Goal: Transaction & Acquisition: Subscribe to service/newsletter

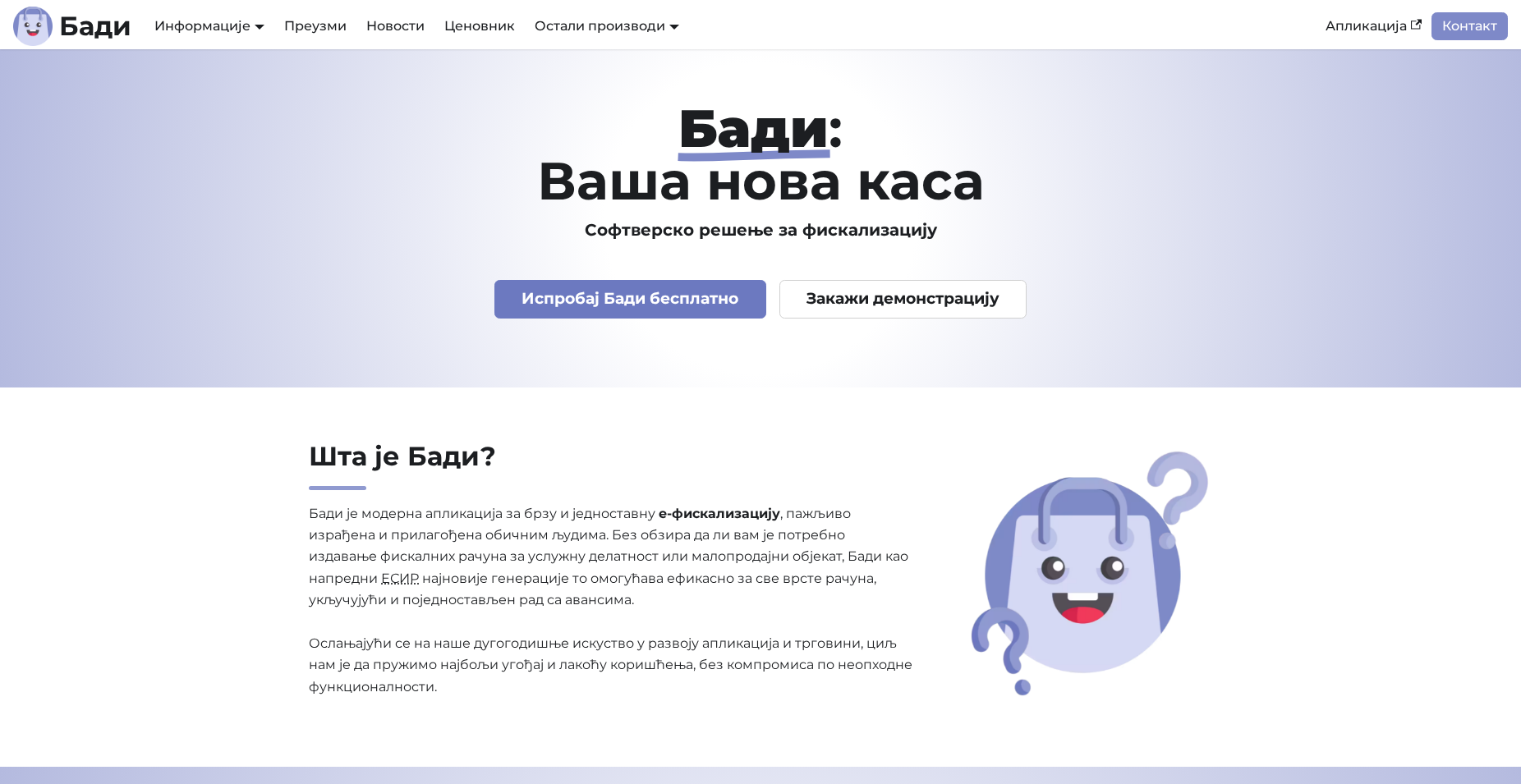
click at [708, 291] on link "Испробај Бади бесплатно" at bounding box center [631, 300] width 272 height 39
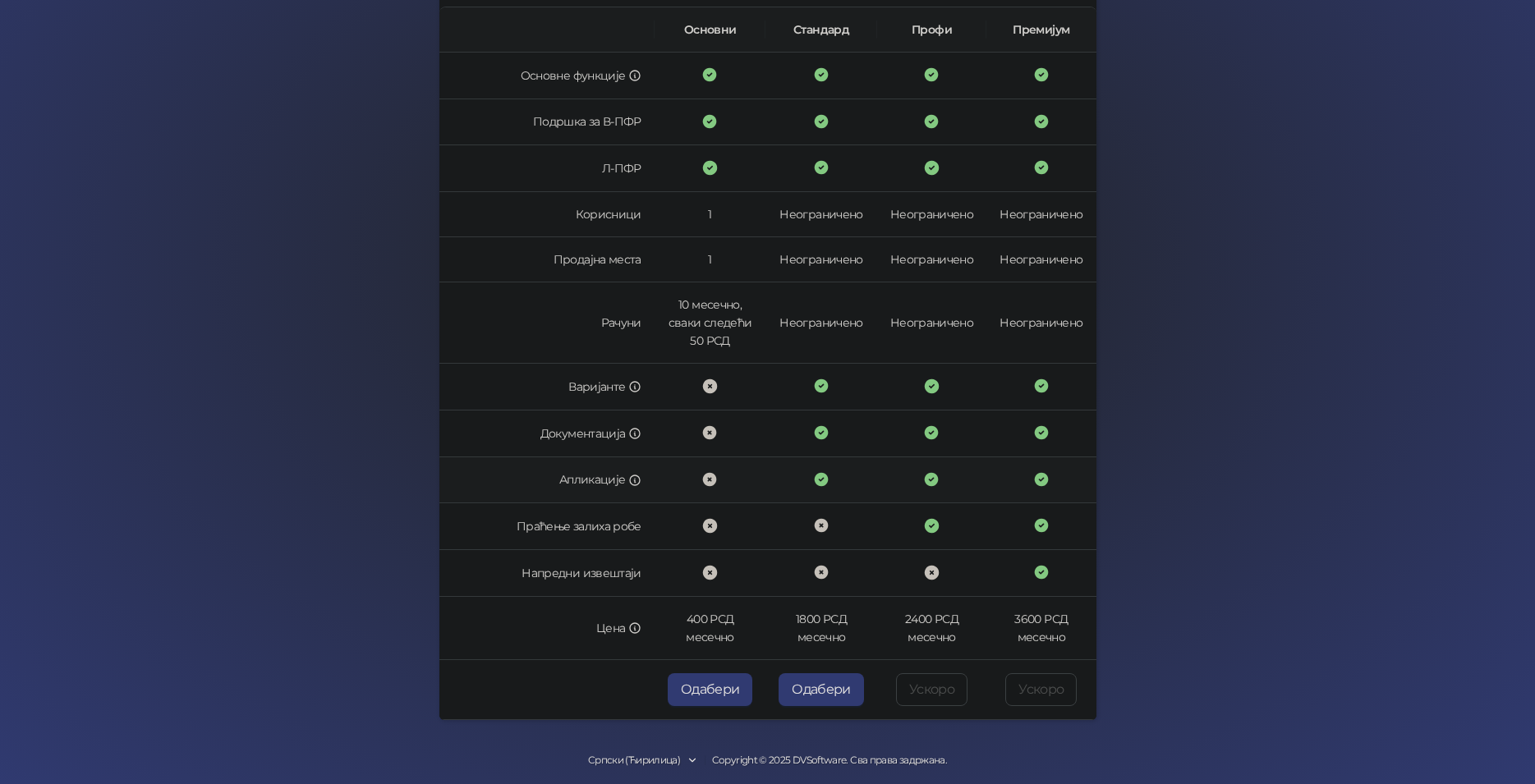
scroll to position [286, 0]
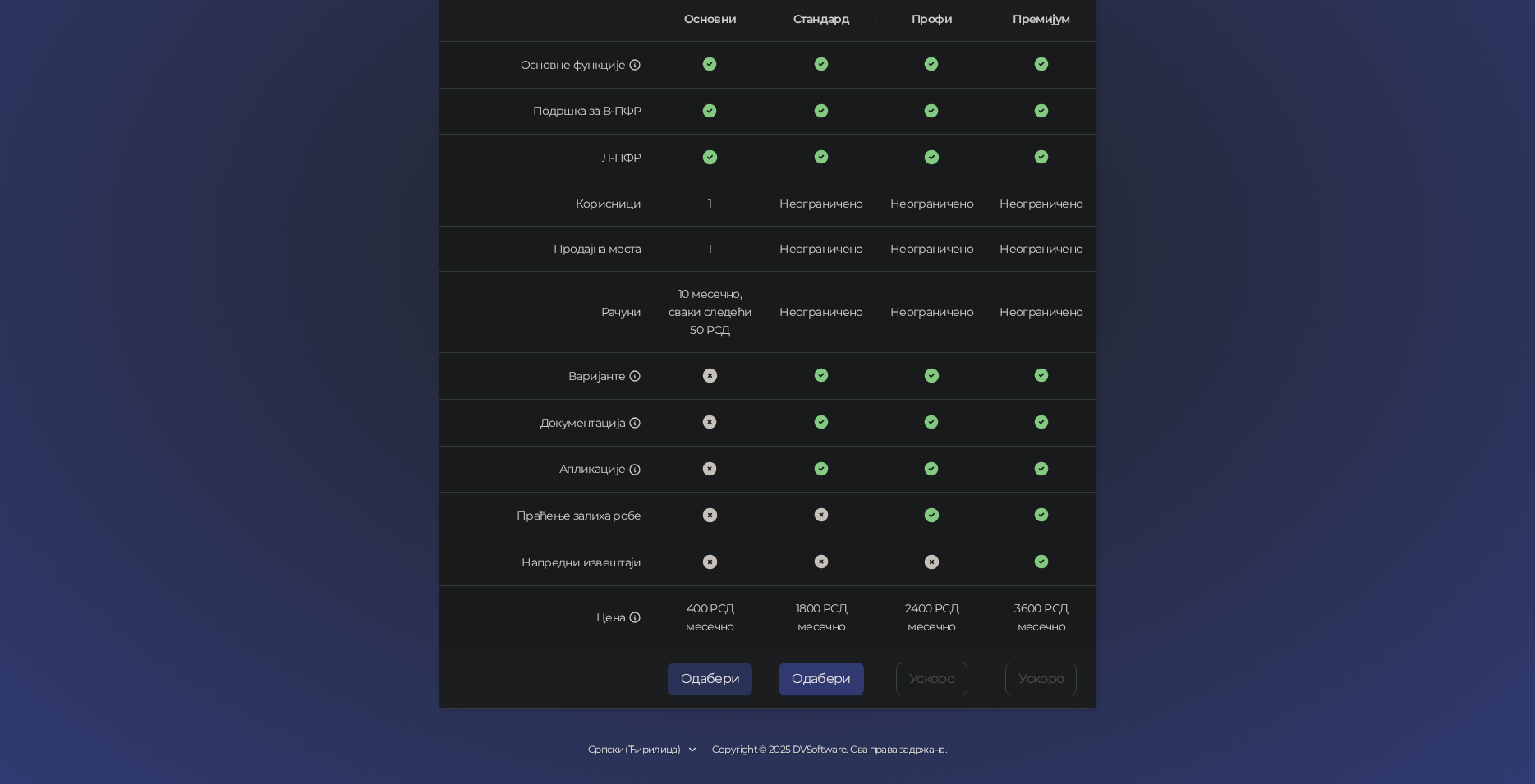
click at [699, 676] on button "Одабери" at bounding box center [710, 679] width 85 height 33
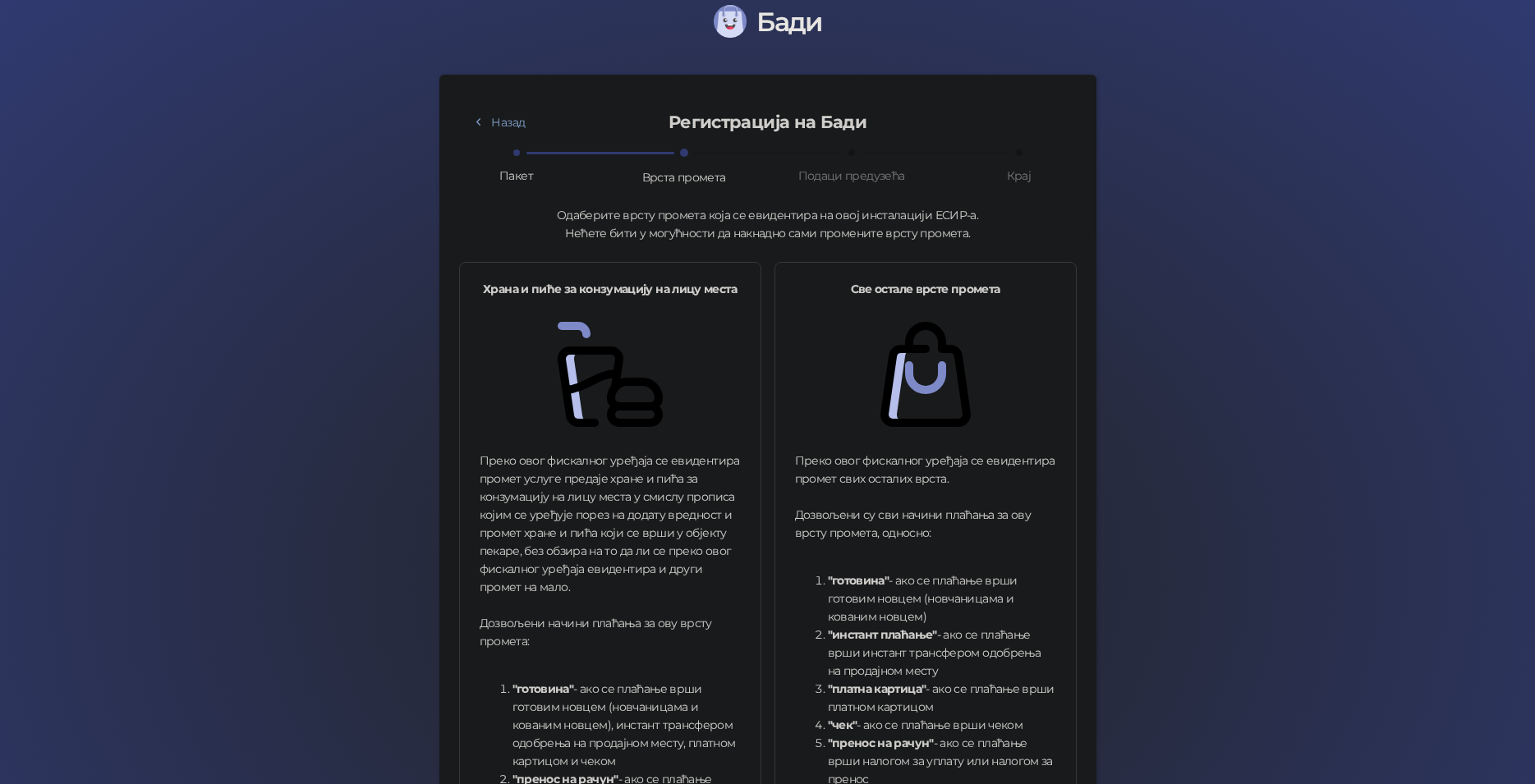
scroll to position [376, 0]
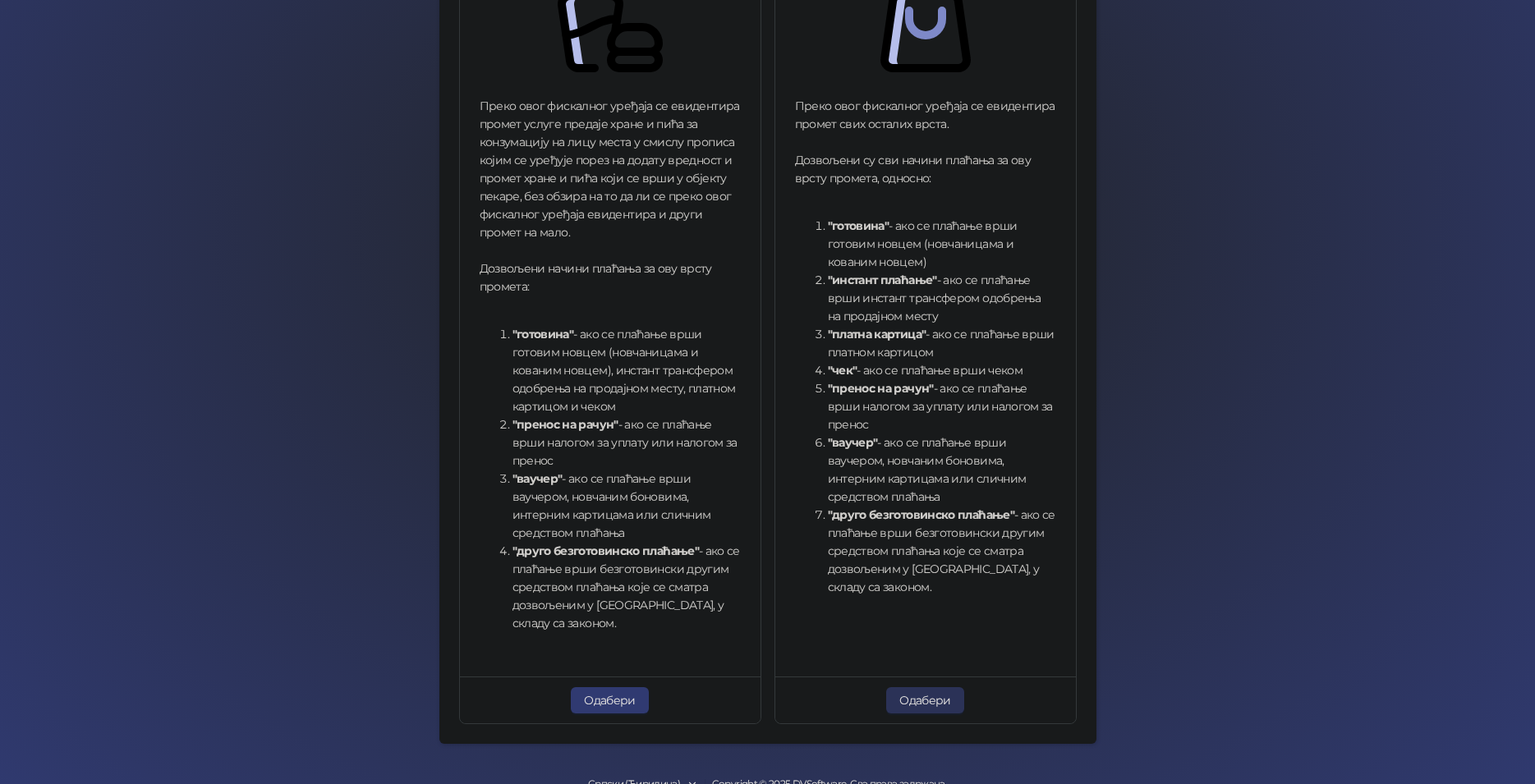
click at [907, 702] on button "Одабери" at bounding box center [925, 700] width 78 height 26
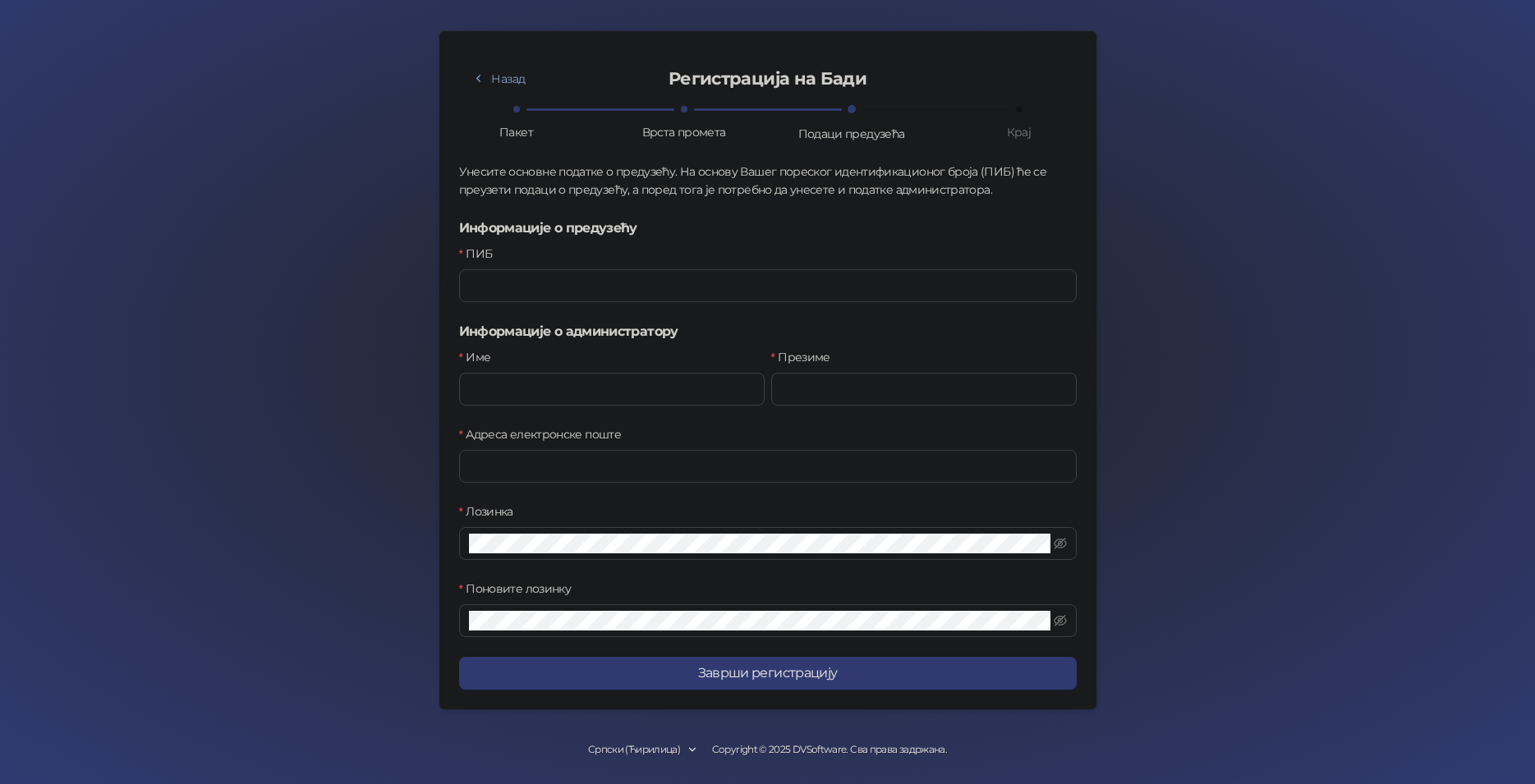
scroll to position [66, 0]
click at [580, 280] on input "ПИБ" at bounding box center [768, 286] width 617 height 33
type input "*********"
type input "*****"
type input "******"
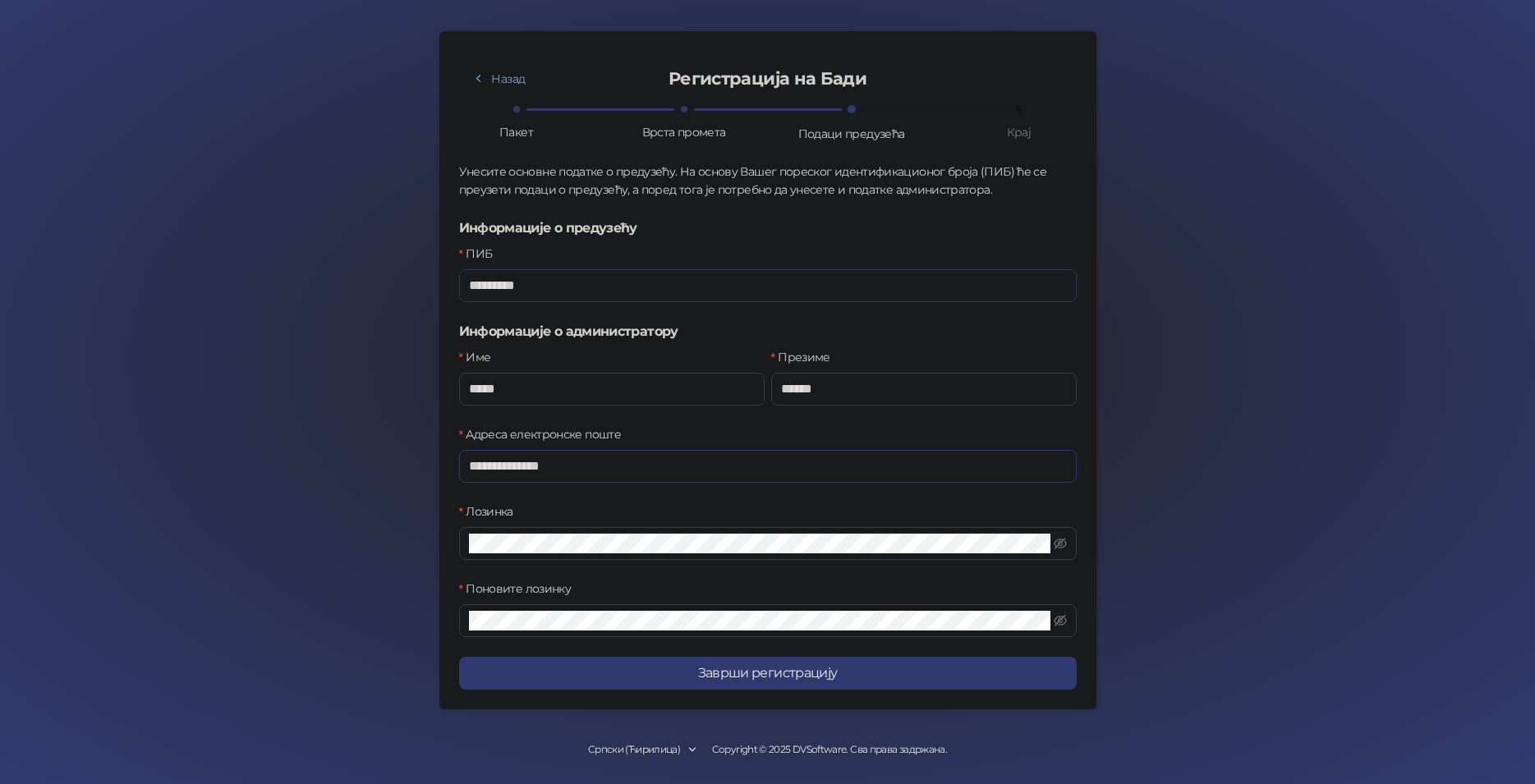
type input "**********"
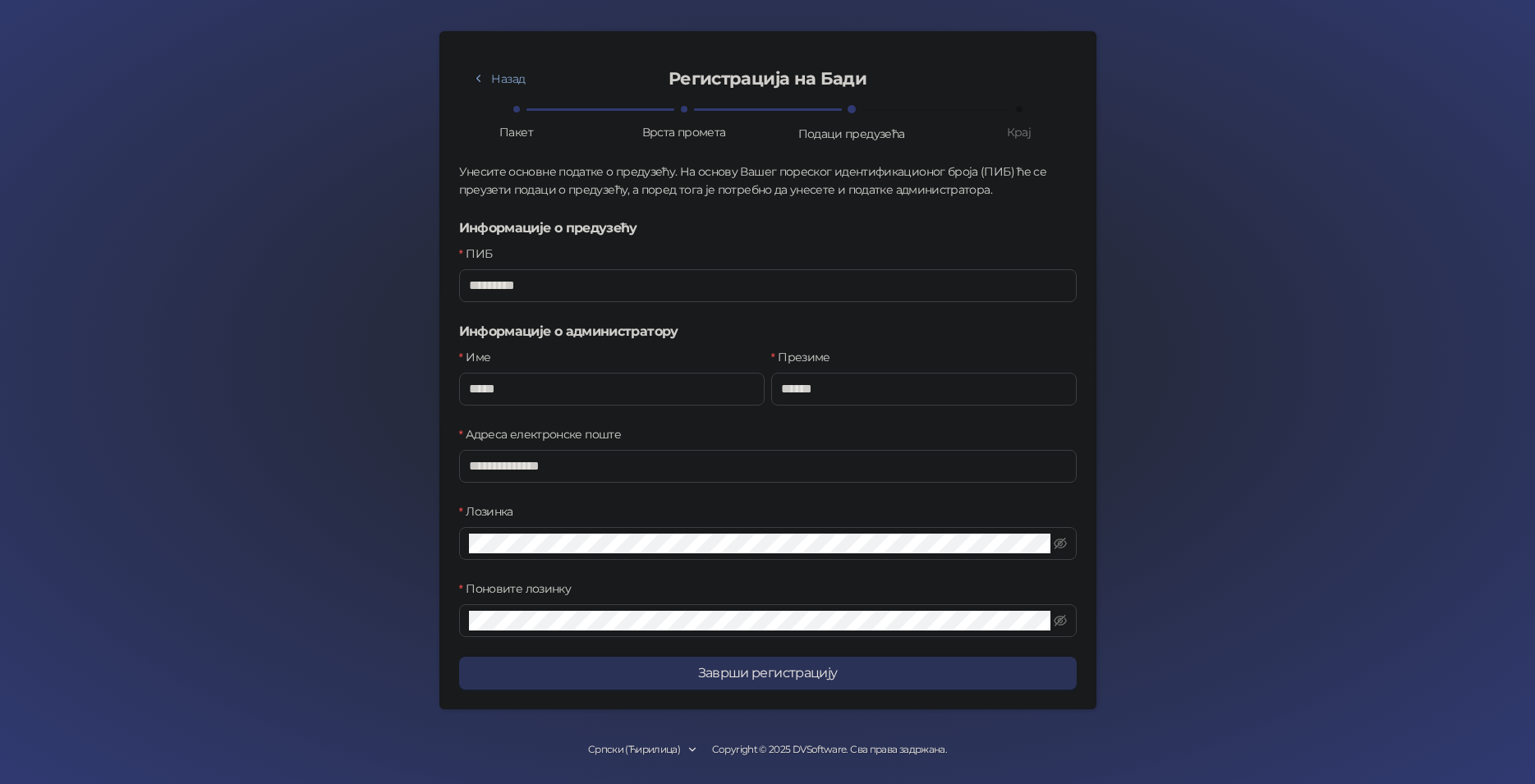
click at [812, 676] on button "Заврши регистрацију" at bounding box center [768, 673] width 617 height 33
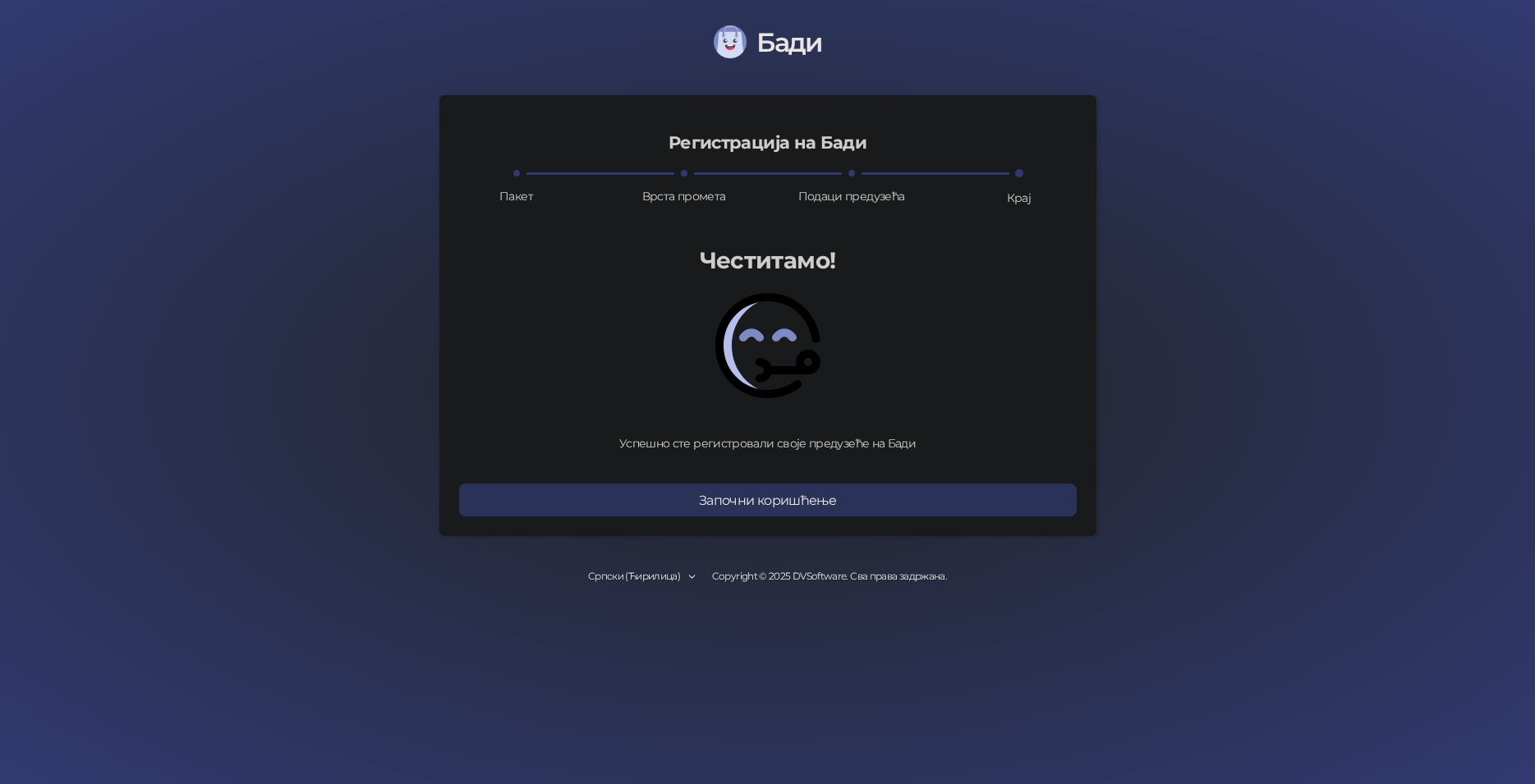
click at [761, 502] on button "Започни коришћење" at bounding box center [768, 501] width 617 height 33
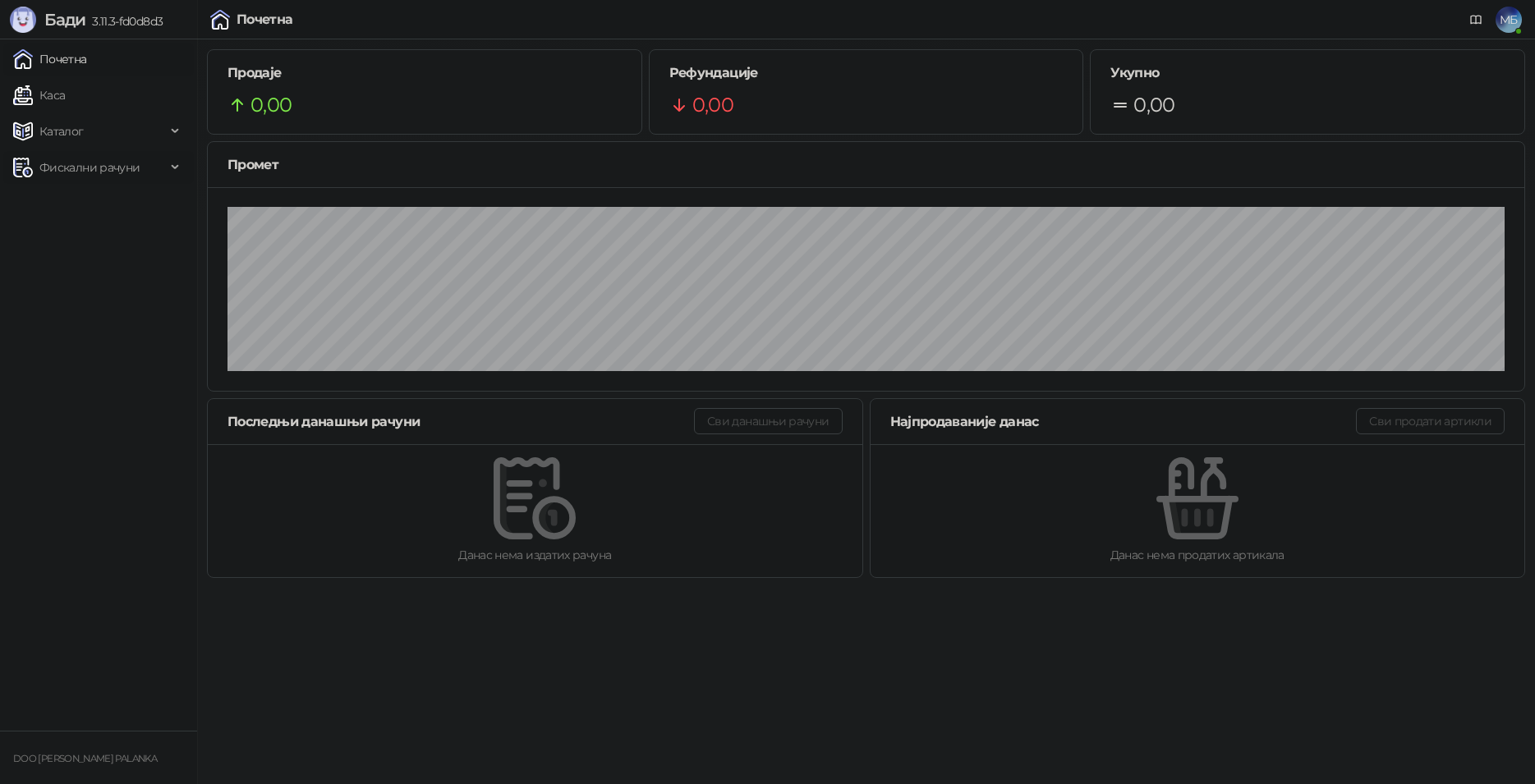
click at [156, 165] on span "Фискални рачуни" at bounding box center [89, 168] width 152 height 33
click at [95, 210] on link "Издати рачуни" at bounding box center [74, 204] width 110 height 33
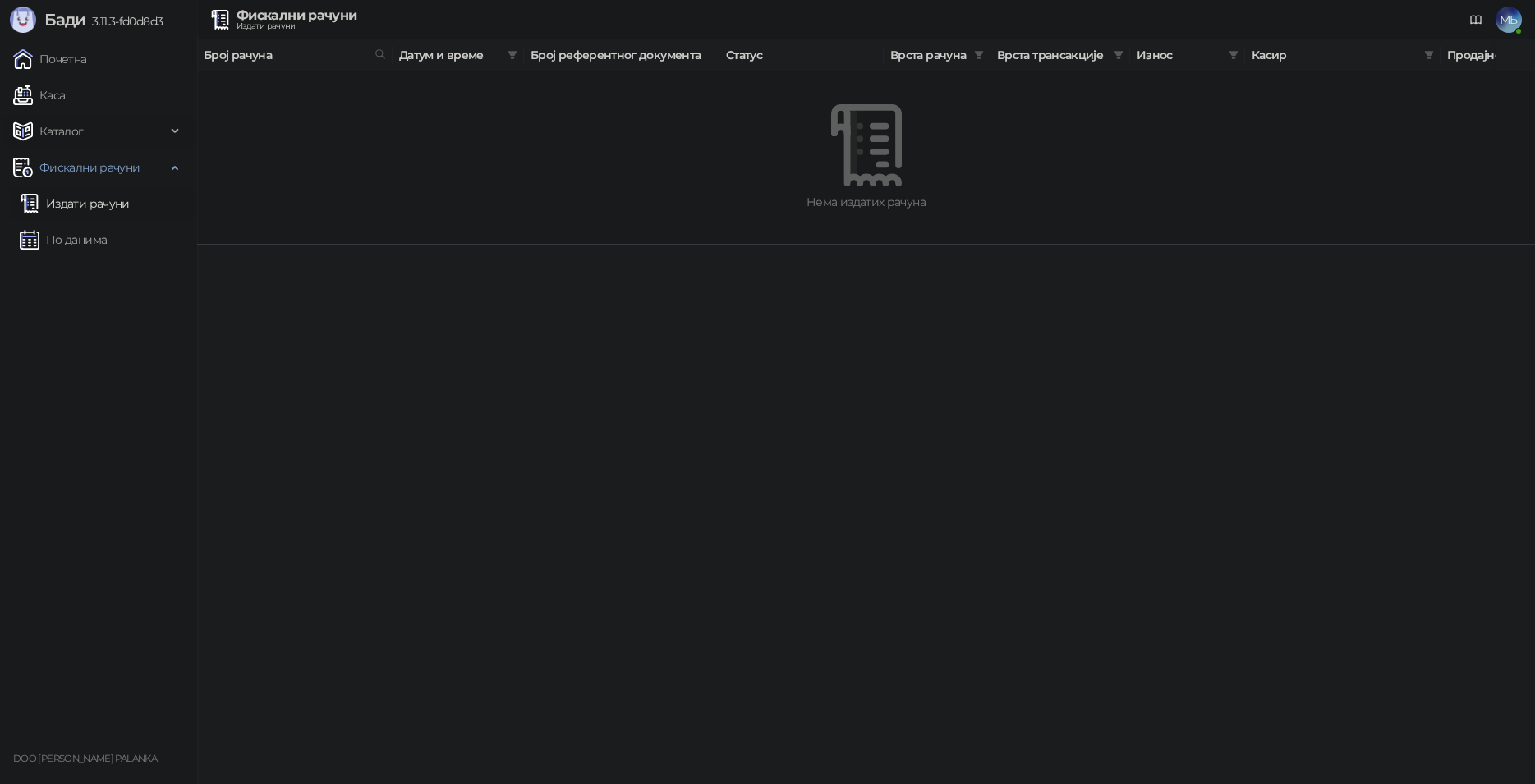
click at [70, 135] on span "Каталог" at bounding box center [62, 131] width 45 height 33
click at [62, 93] on link "Каса" at bounding box center [39, 95] width 51 height 33
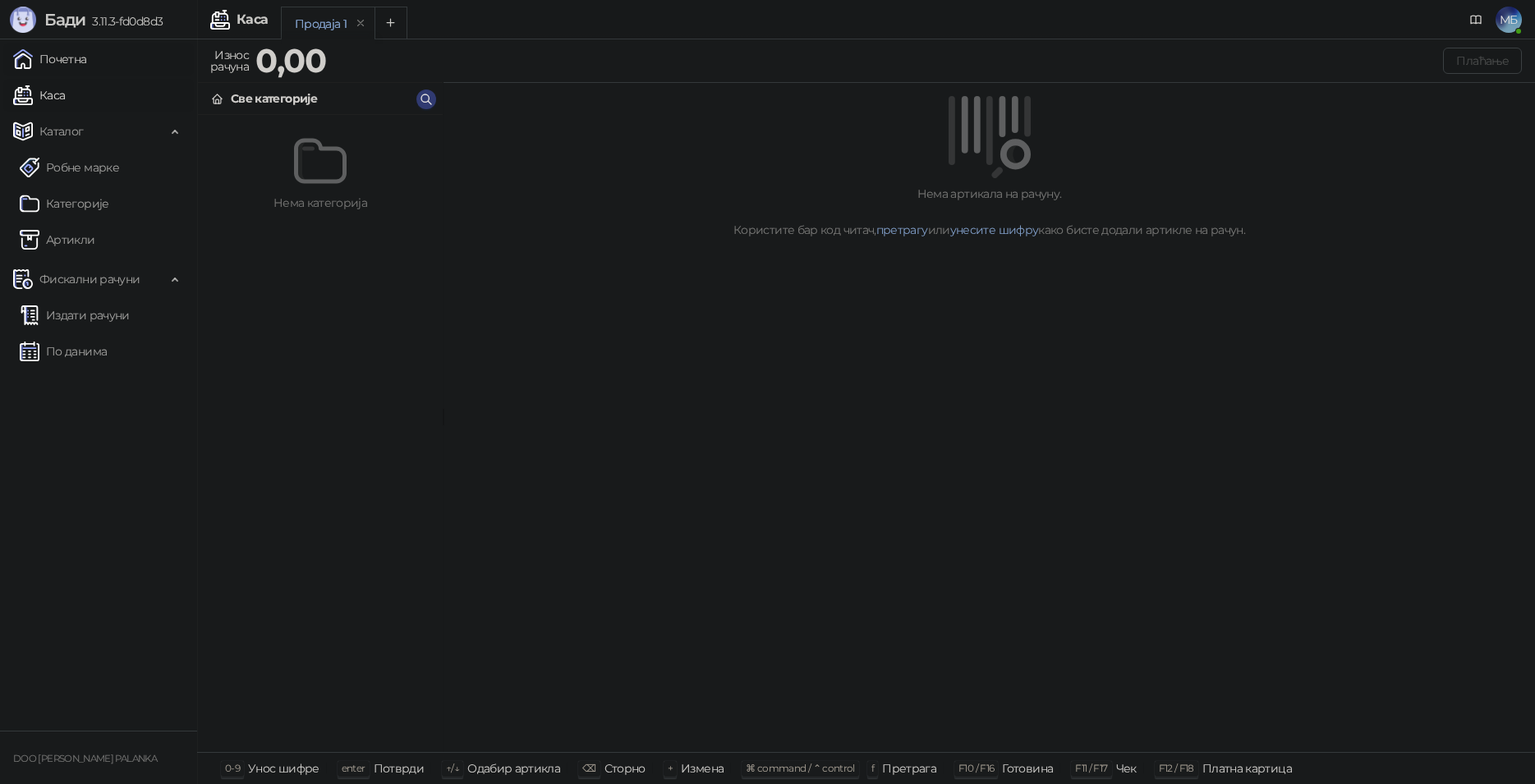
click at [68, 55] on link "Почетна" at bounding box center [50, 59] width 74 height 33
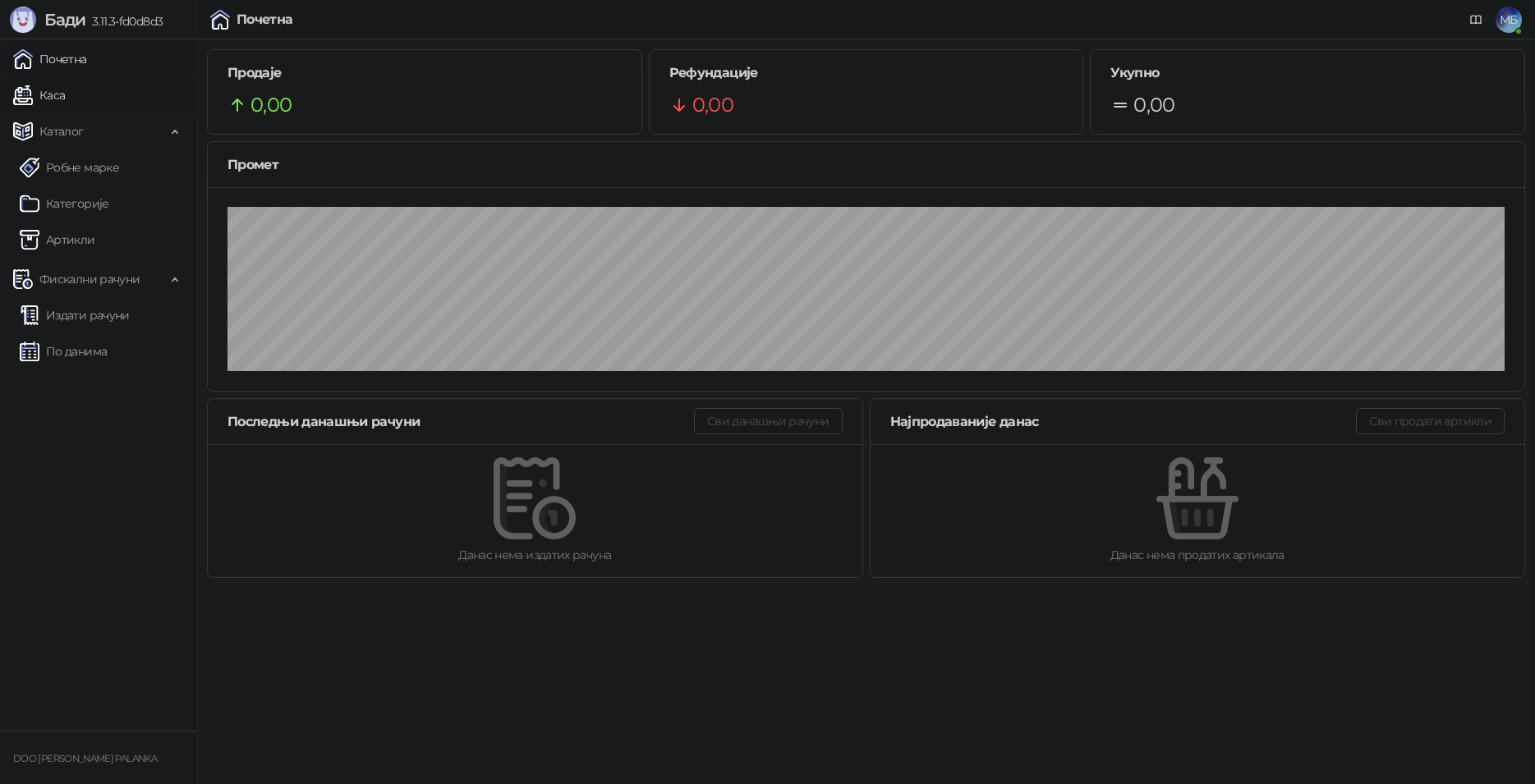
click at [52, 86] on link "Каса" at bounding box center [39, 95] width 51 height 33
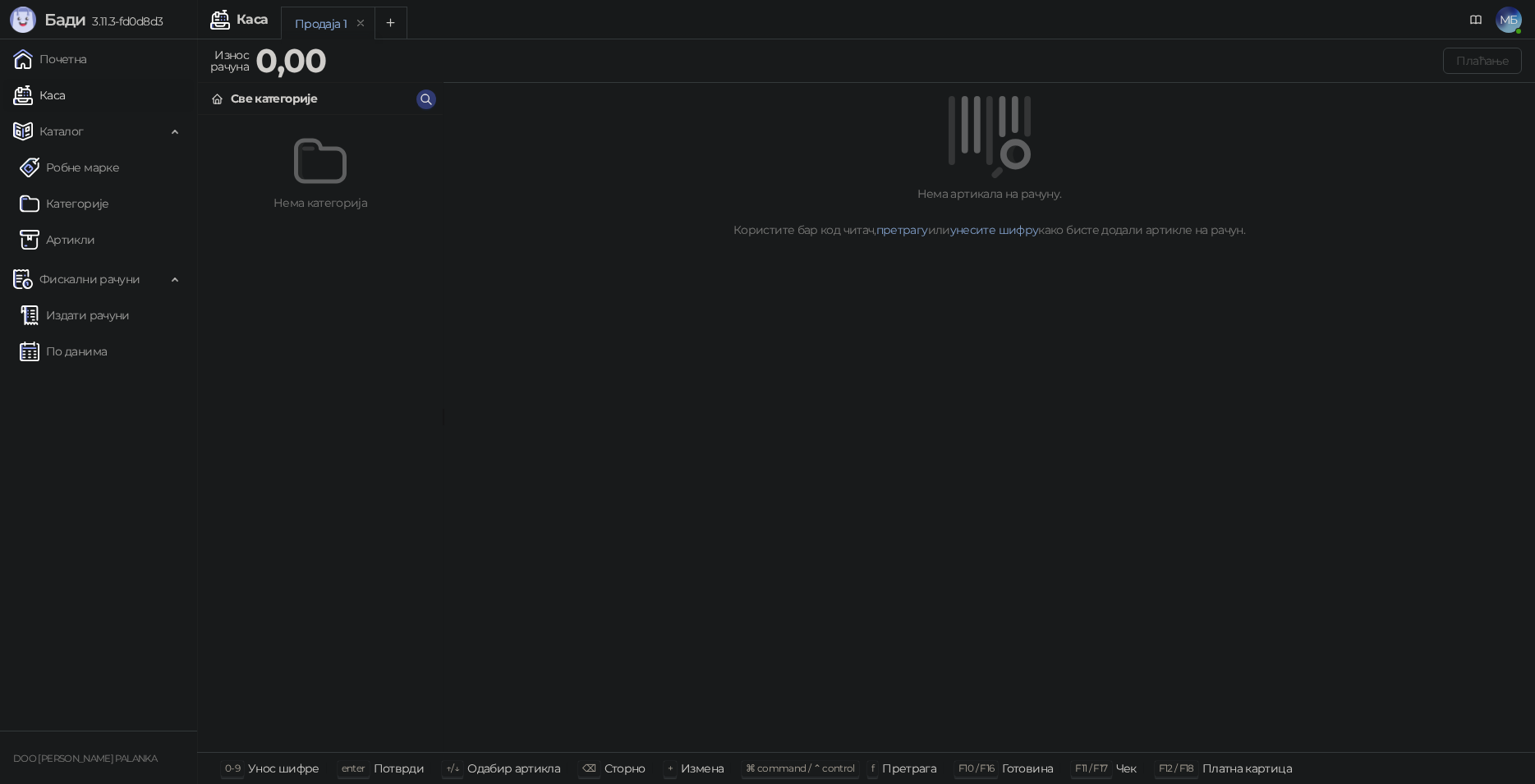
click at [248, 17] on div "Каса" at bounding box center [252, 20] width 31 height 14
click at [1480, 22] on icon at bounding box center [1476, 20] width 14 height 14
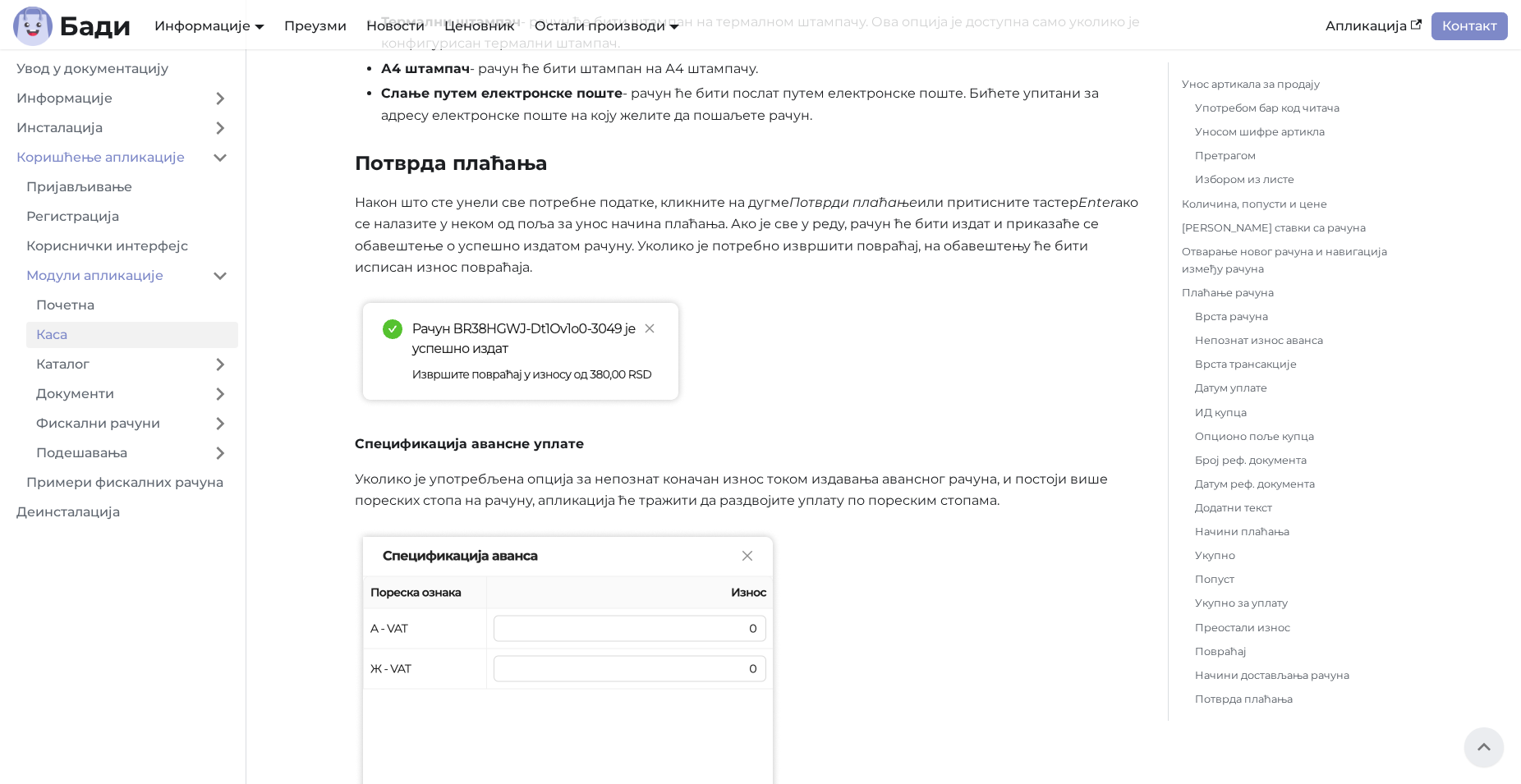
scroll to position [7359, 0]
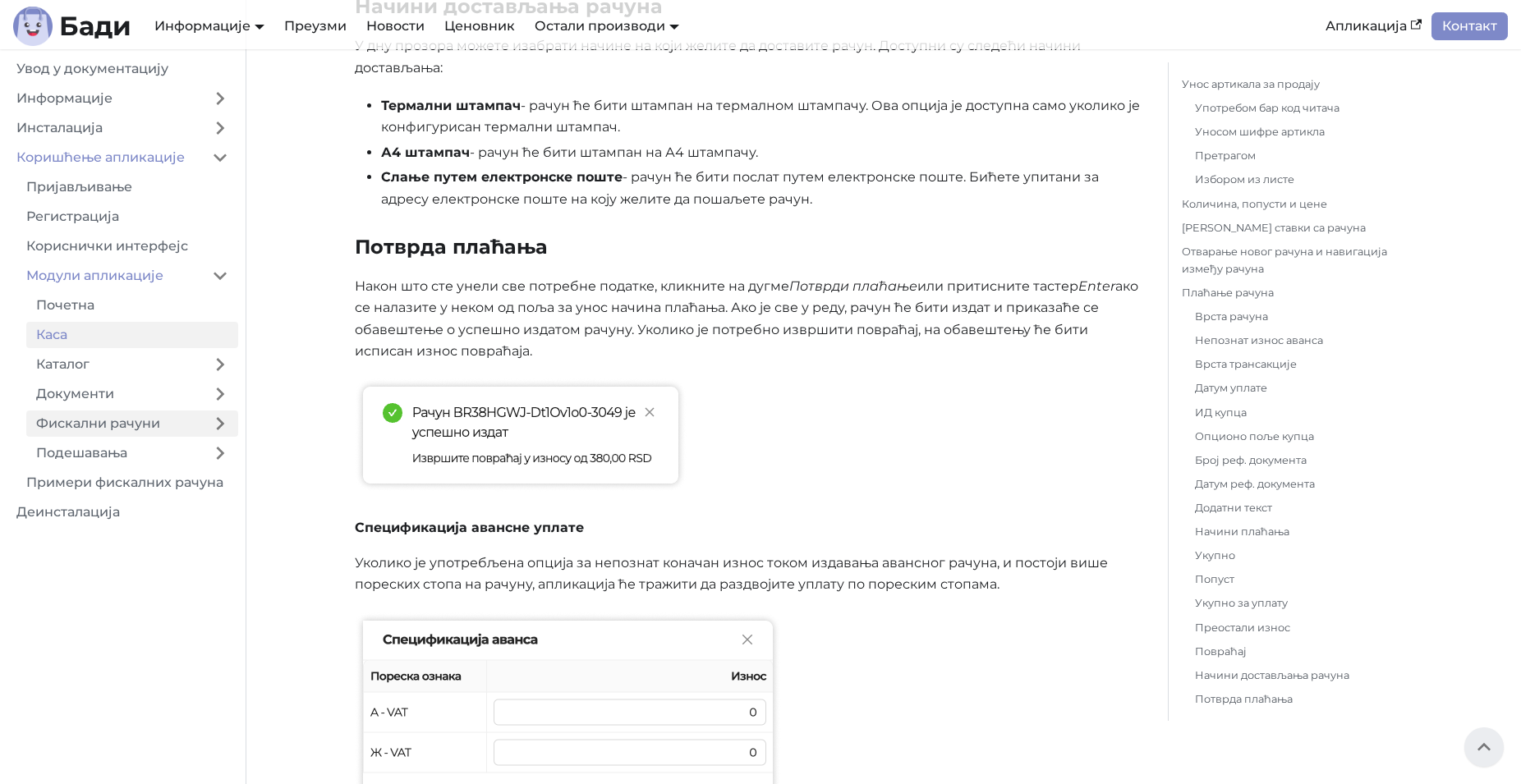
click at [92, 432] on link "Фискални рачуни" at bounding box center [114, 423] width 176 height 26
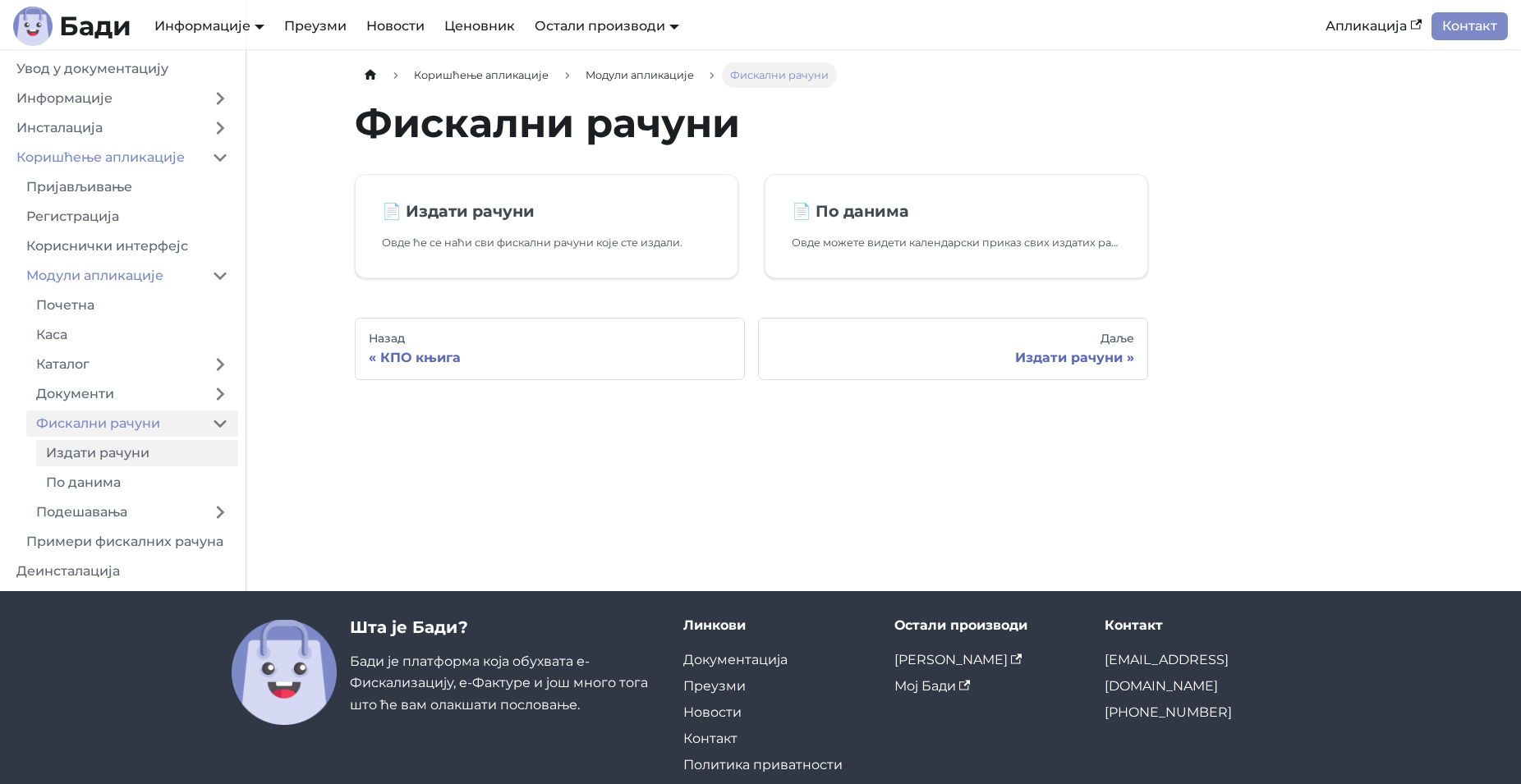
click at [99, 451] on link "Издати рачуни" at bounding box center [137, 453] width 202 height 26
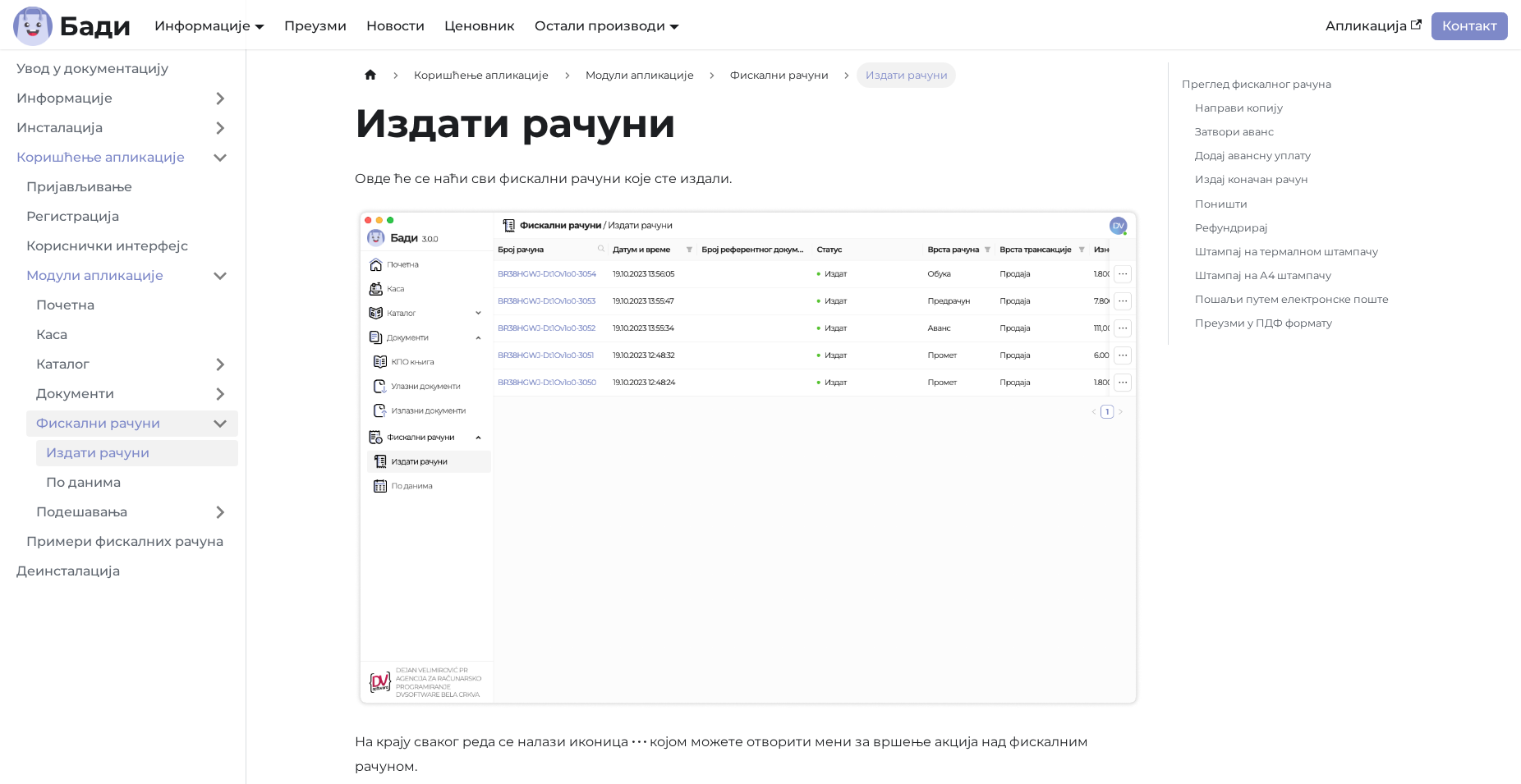
click at [131, 421] on link "Фискални рачуни" at bounding box center [114, 423] width 176 height 26
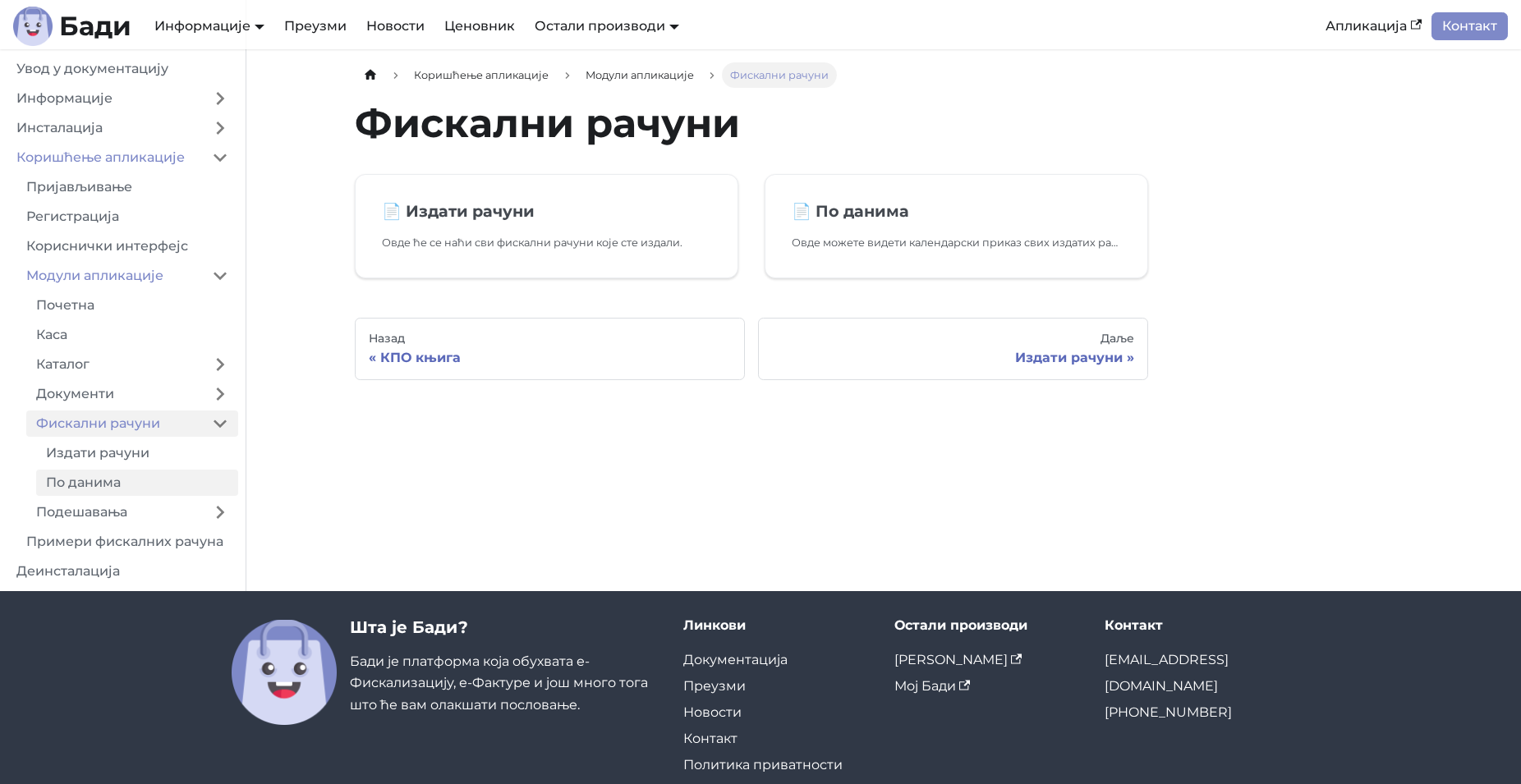
click at [125, 476] on link "По данима" at bounding box center [137, 482] width 202 height 26
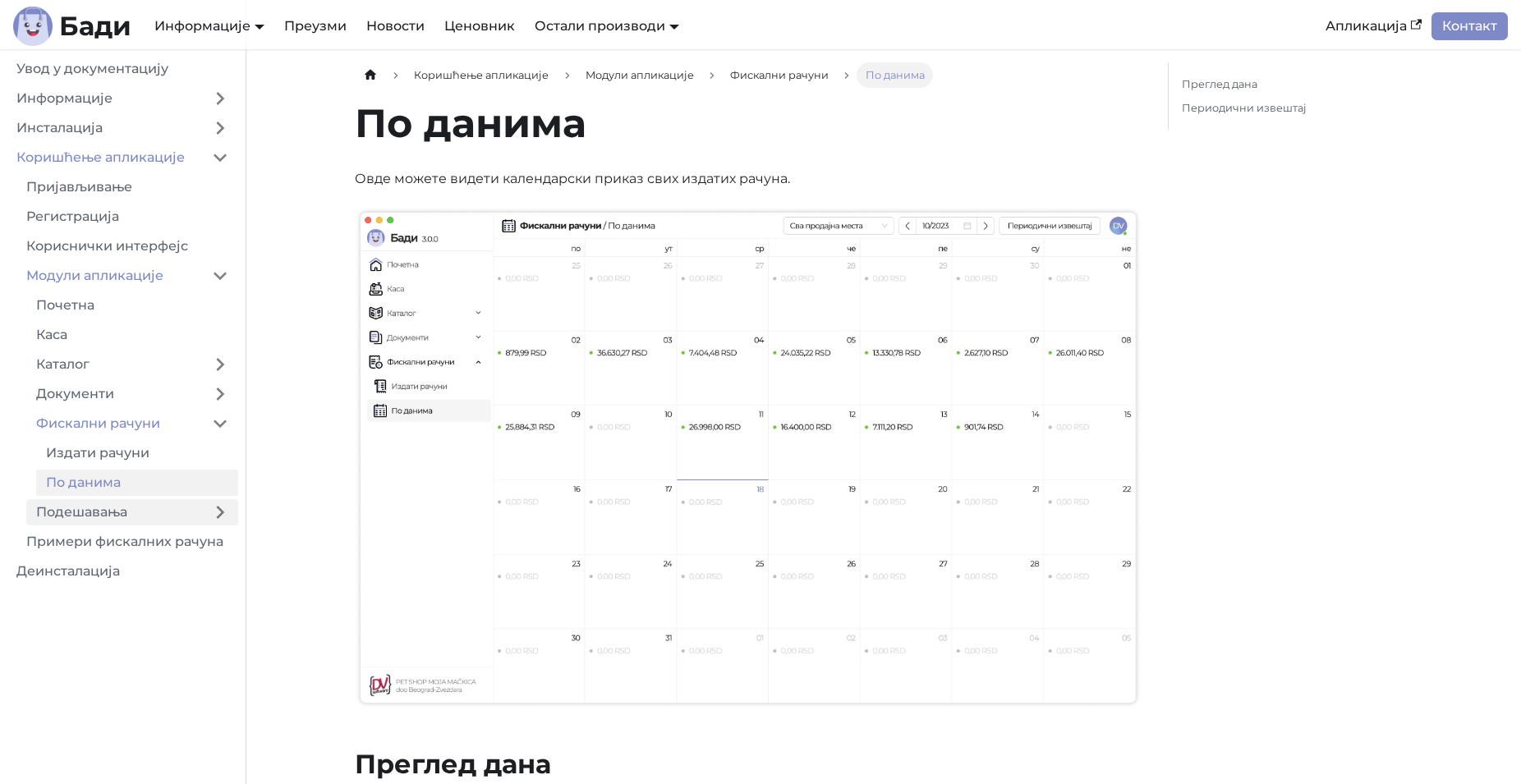
click at [122, 510] on link "Подешавања" at bounding box center [114, 512] width 176 height 26
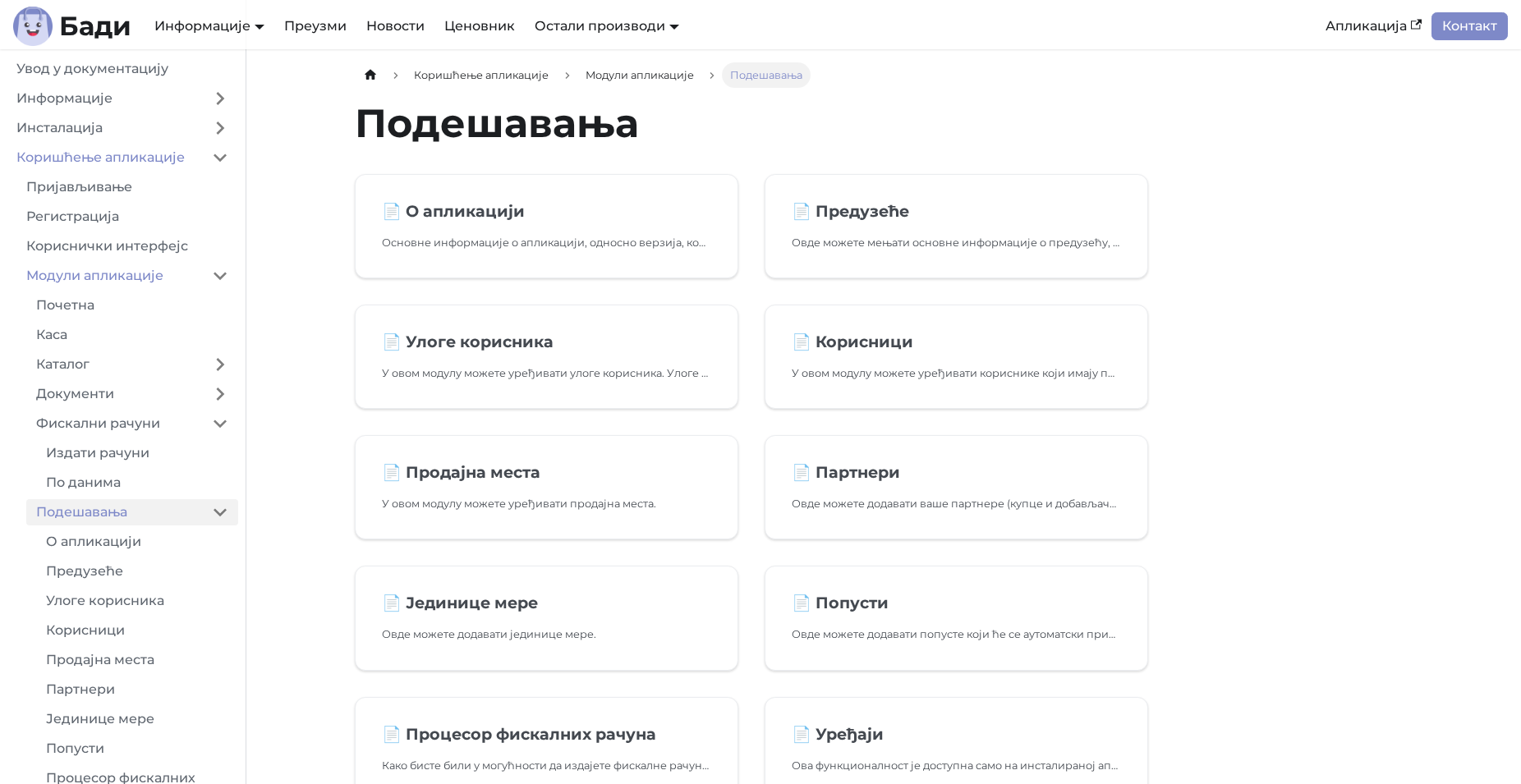
scroll to position [93, 0]
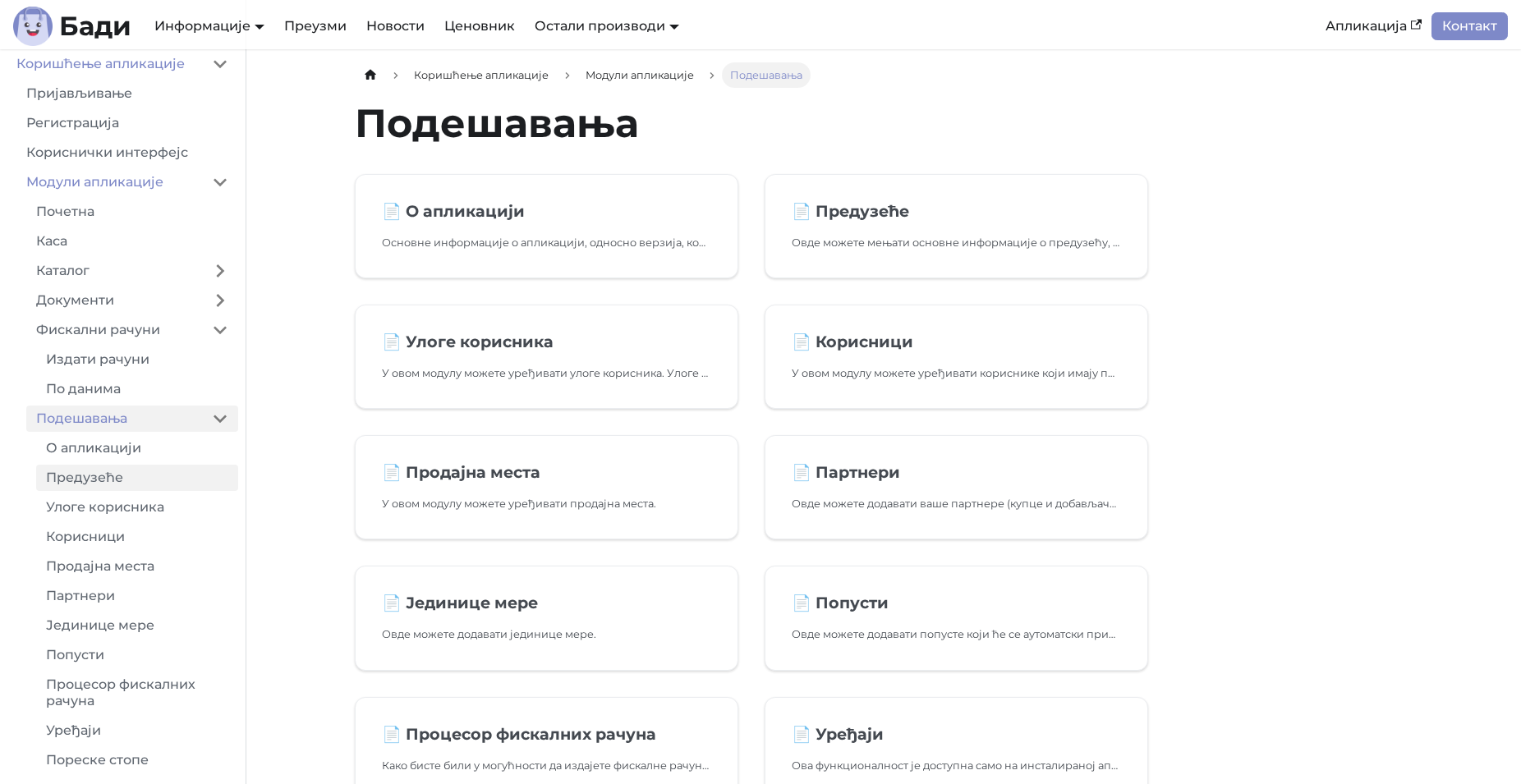
click at [116, 489] on link "Предузеће" at bounding box center [137, 477] width 202 height 26
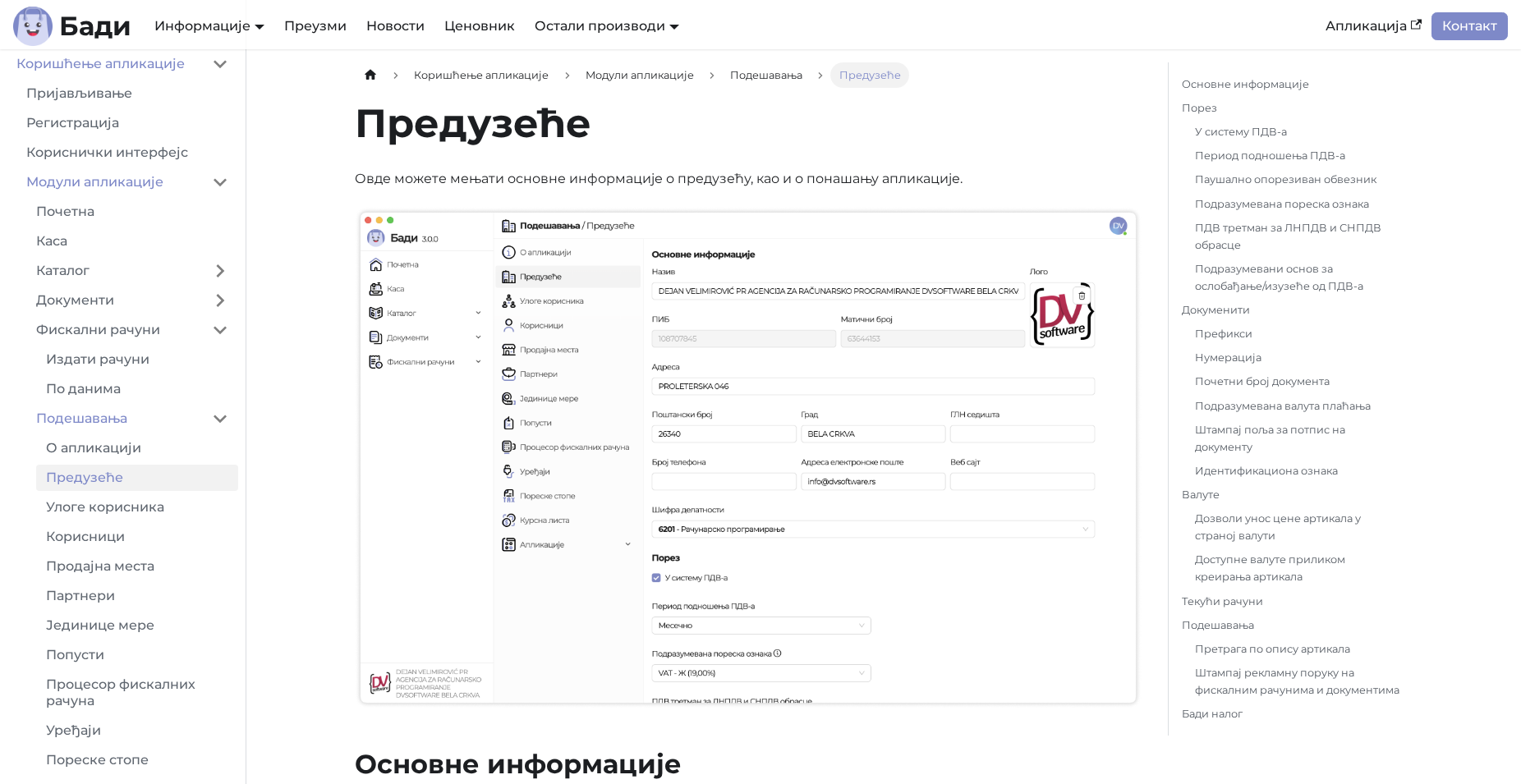
click at [120, 523] on ul "О апликацији Предузеће Улоге корисника Корисници Продајна места Партнери Једини…" at bounding box center [132, 635] width 212 height 398
click at [120, 509] on link "Улоге корисника" at bounding box center [137, 507] width 202 height 26
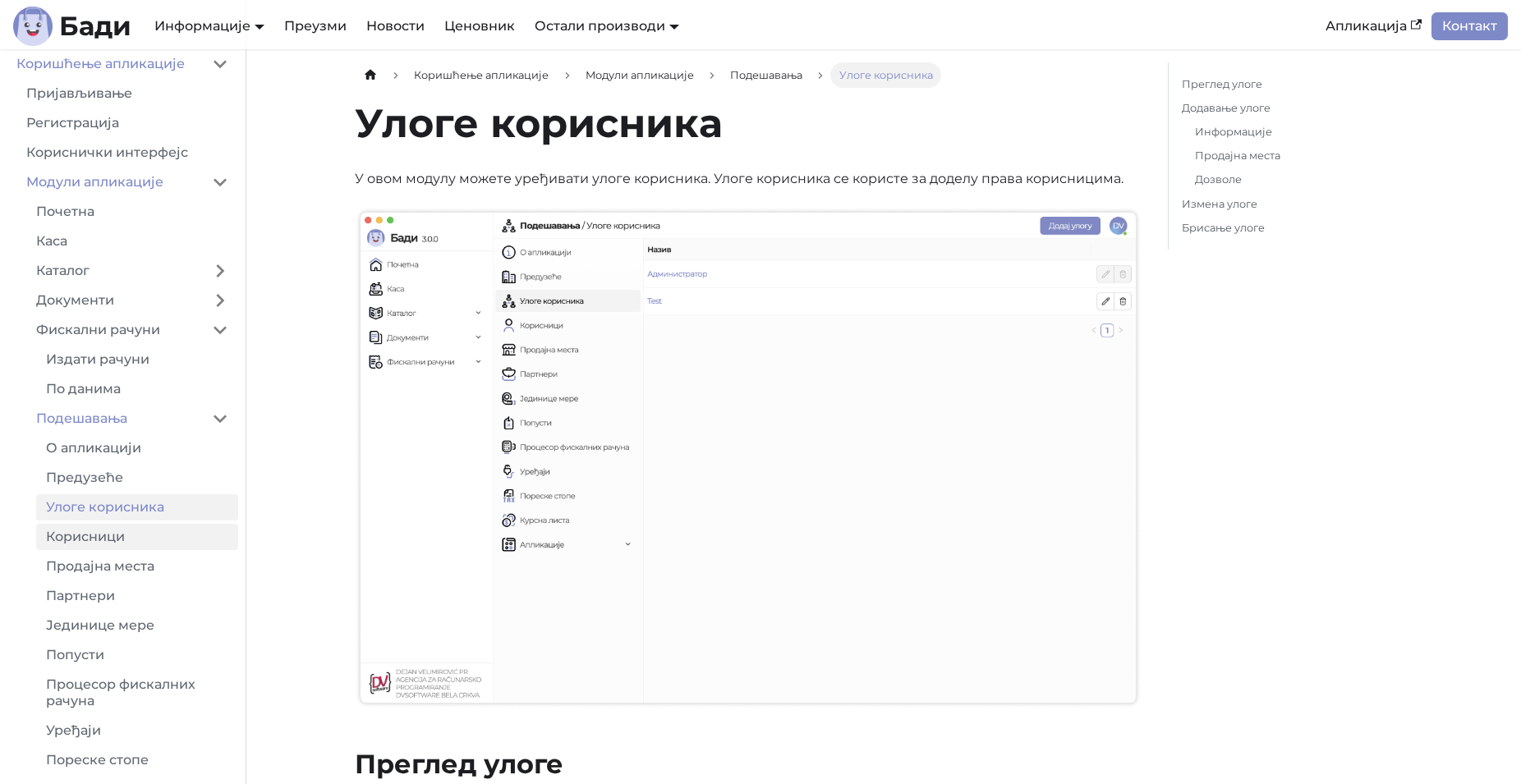
click at [119, 532] on link "Корисници" at bounding box center [137, 537] width 202 height 26
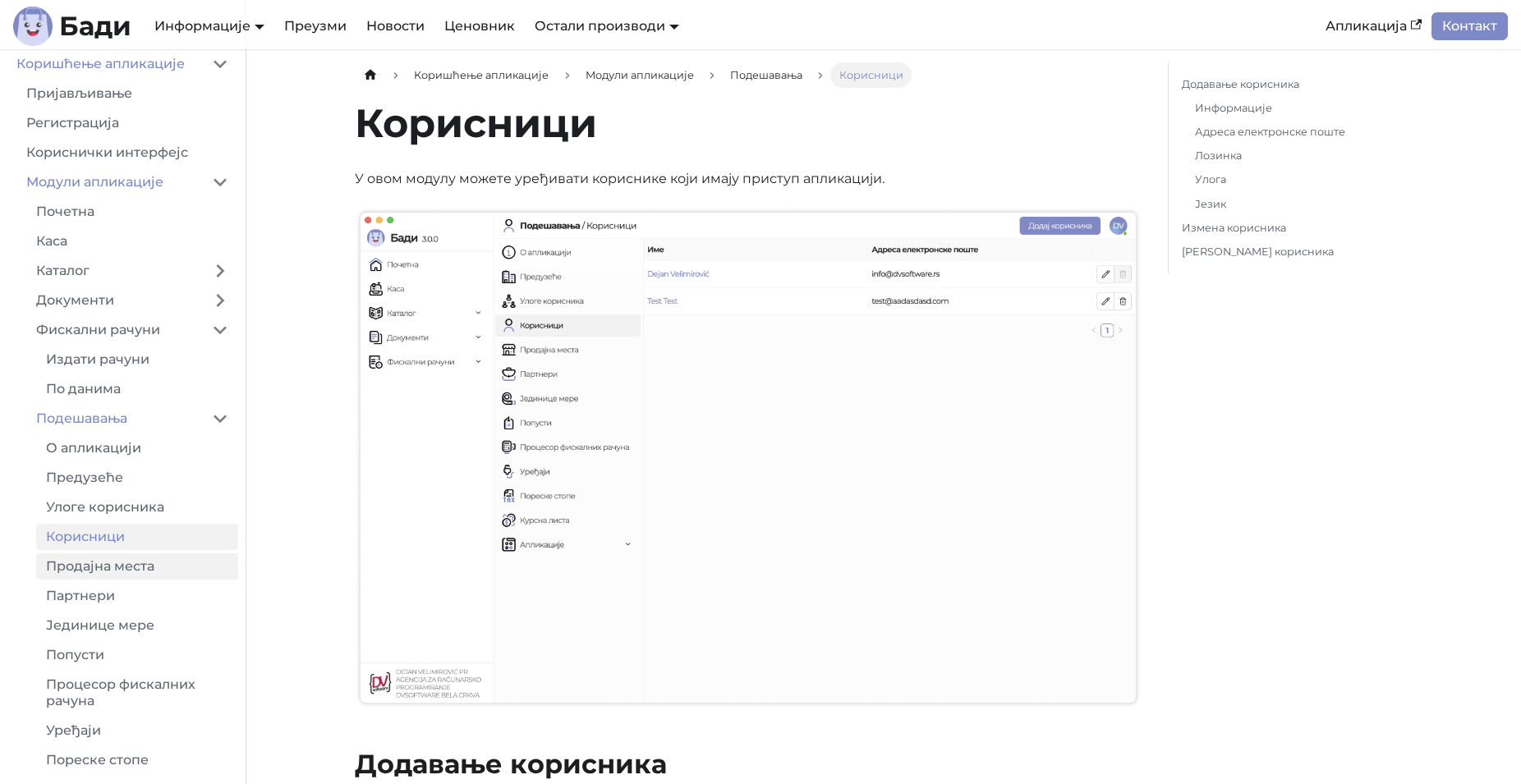
click at [116, 564] on link "Продајна места" at bounding box center [137, 566] width 202 height 26
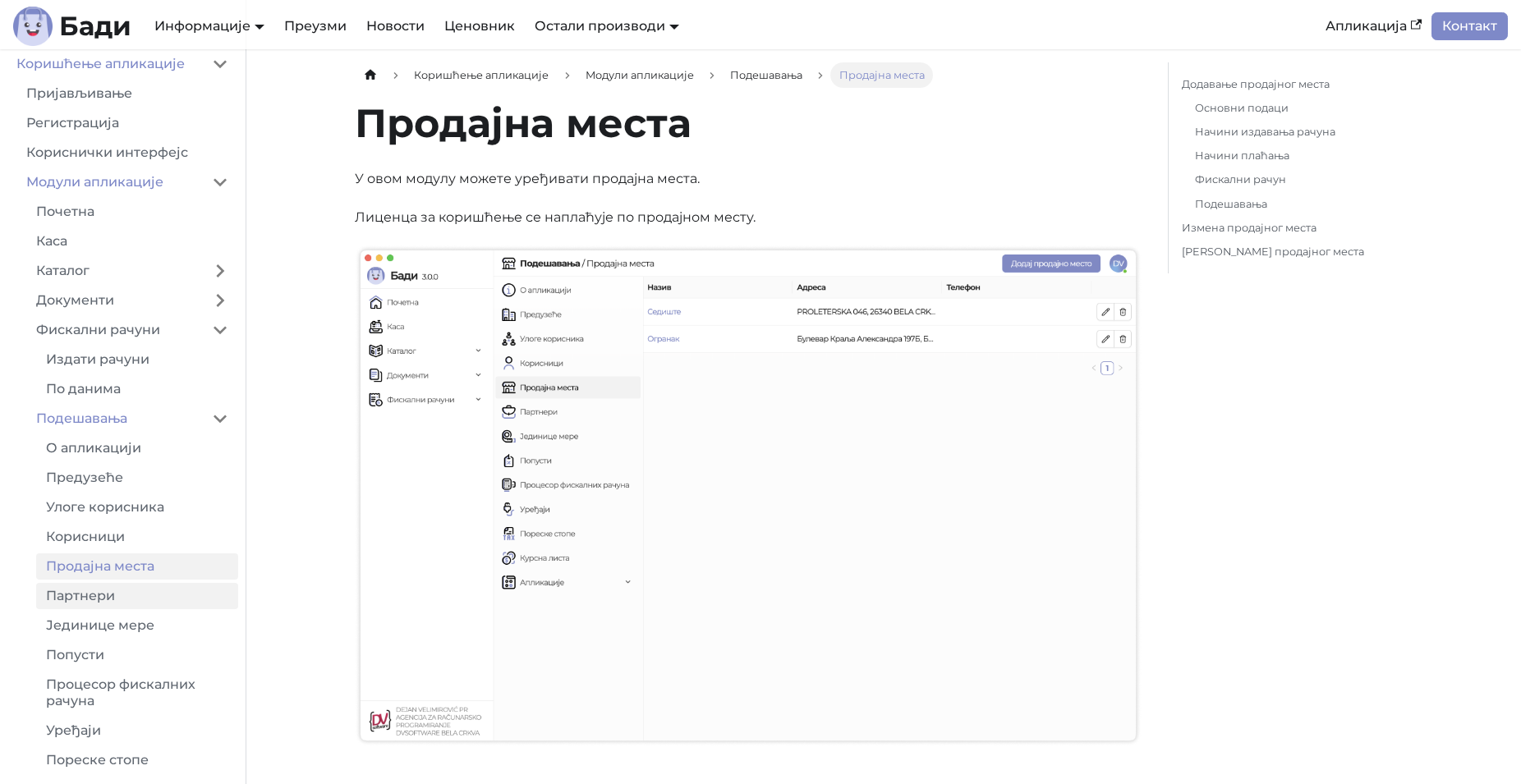
click at [109, 597] on link "Партнери" at bounding box center [137, 596] width 202 height 26
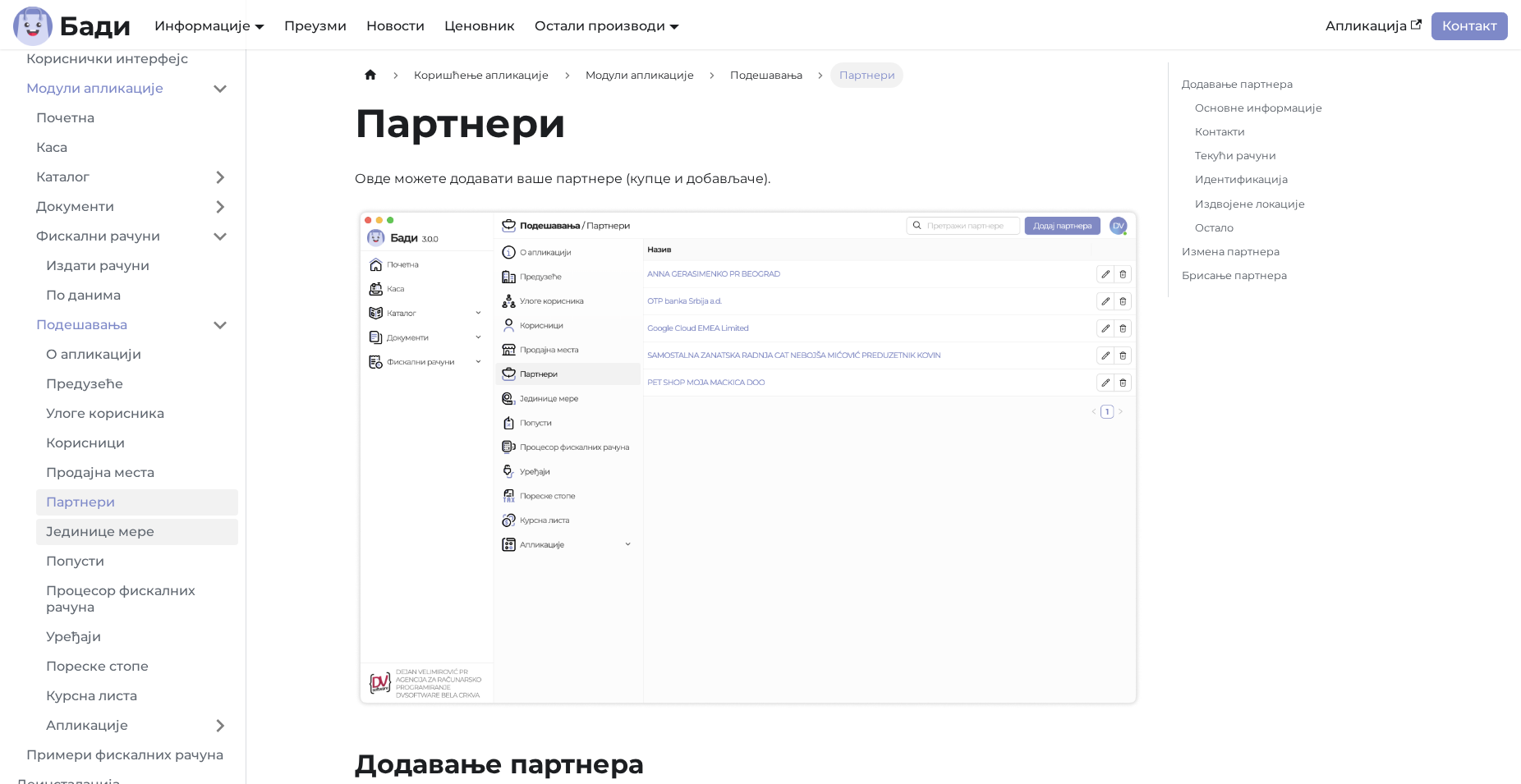
scroll to position [208, 0]
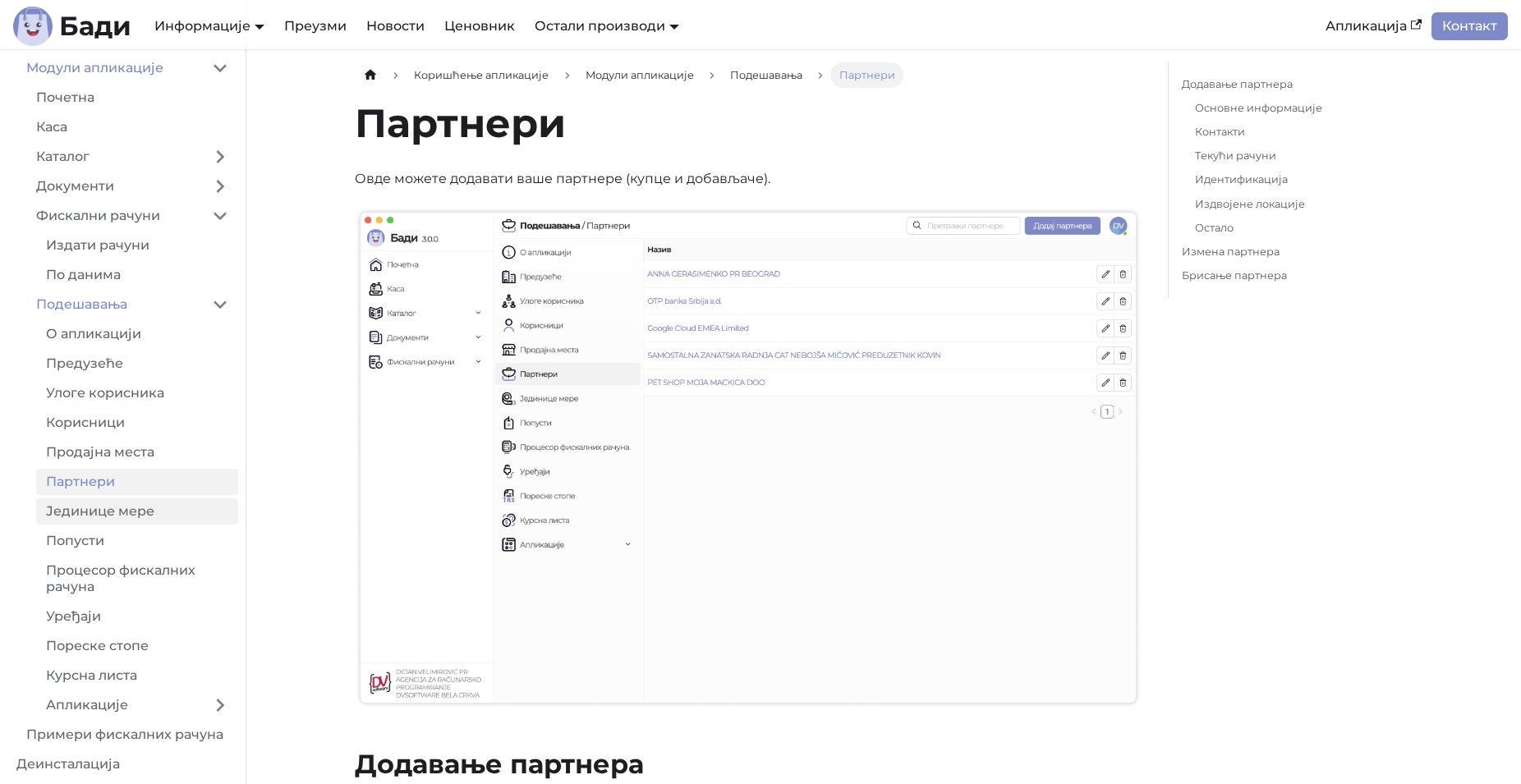
click at [122, 515] on link "Јединице мере" at bounding box center [137, 511] width 202 height 26
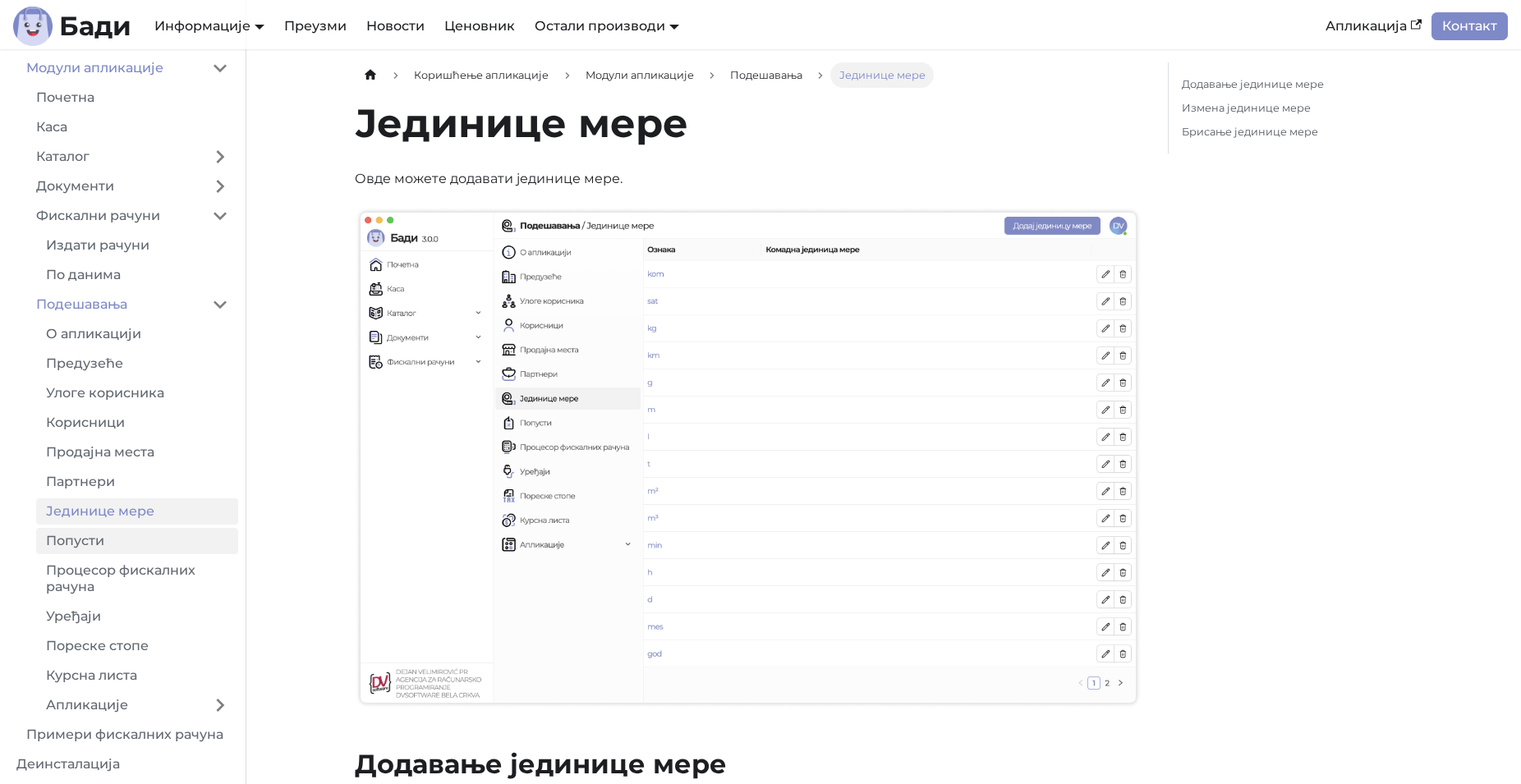
click at [118, 549] on link "Попусти" at bounding box center [137, 540] width 202 height 26
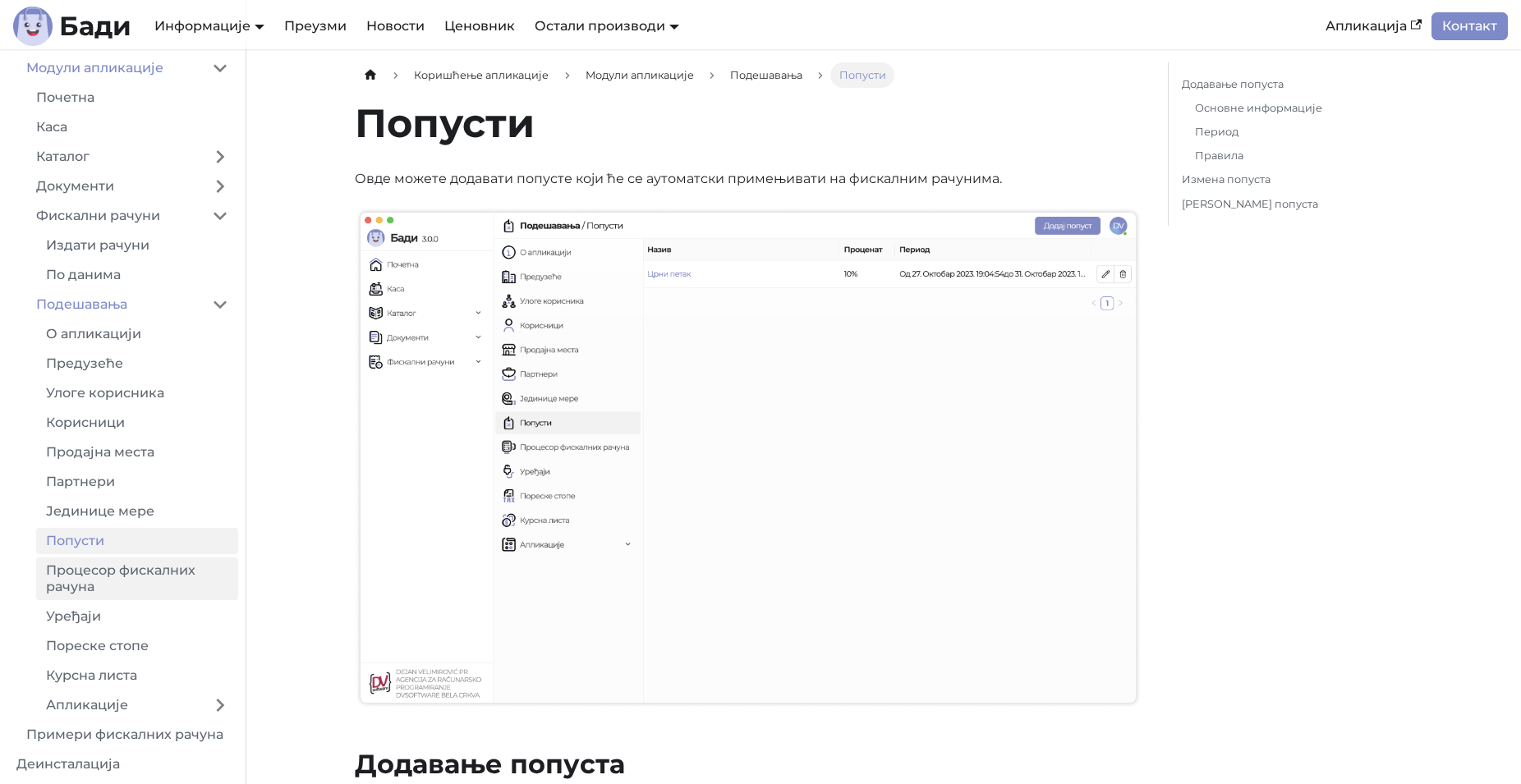
click at [120, 575] on link "Процесор фискалних рачуна" at bounding box center [137, 579] width 202 height 43
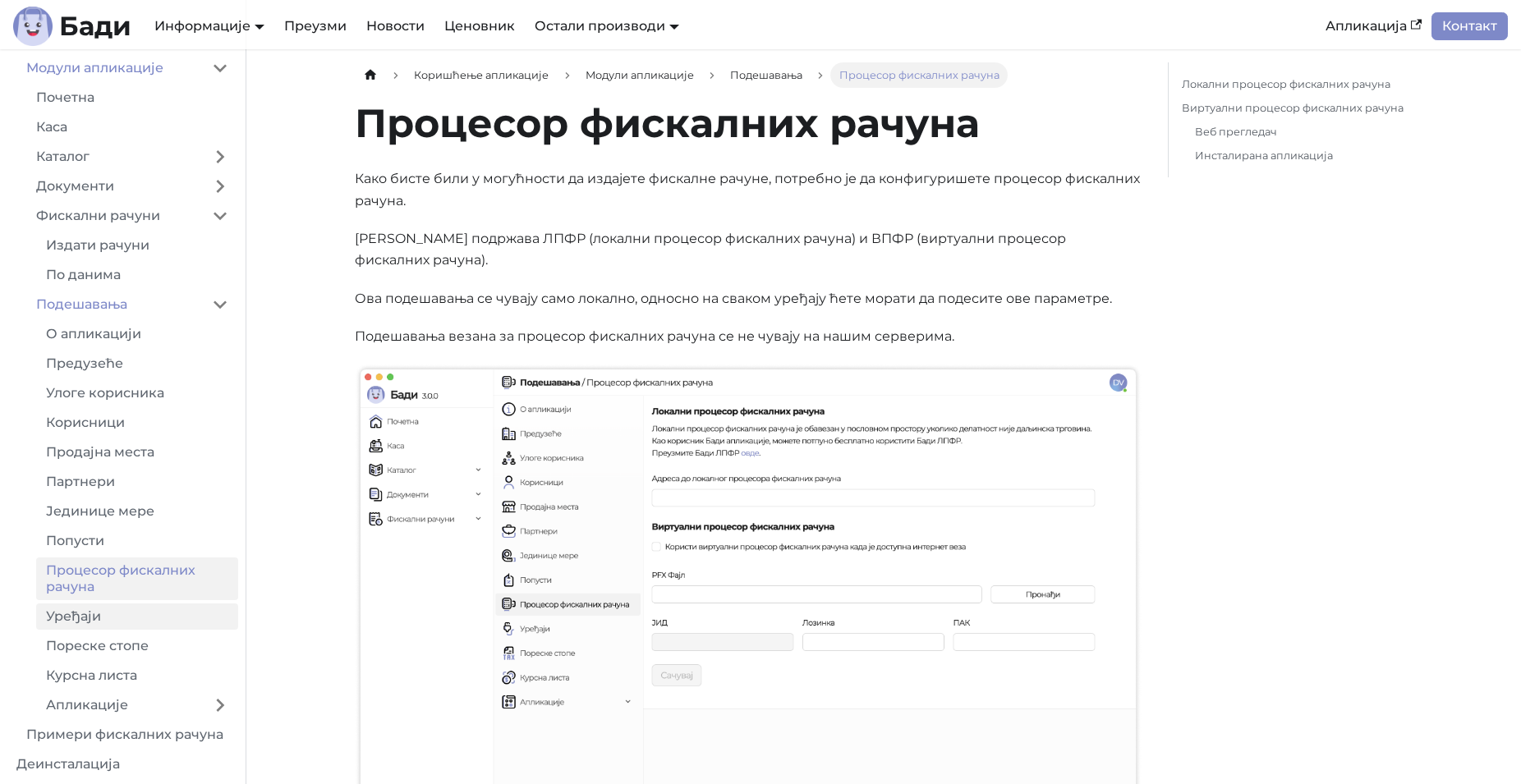
click at [122, 614] on link "Уређаји" at bounding box center [137, 616] width 202 height 26
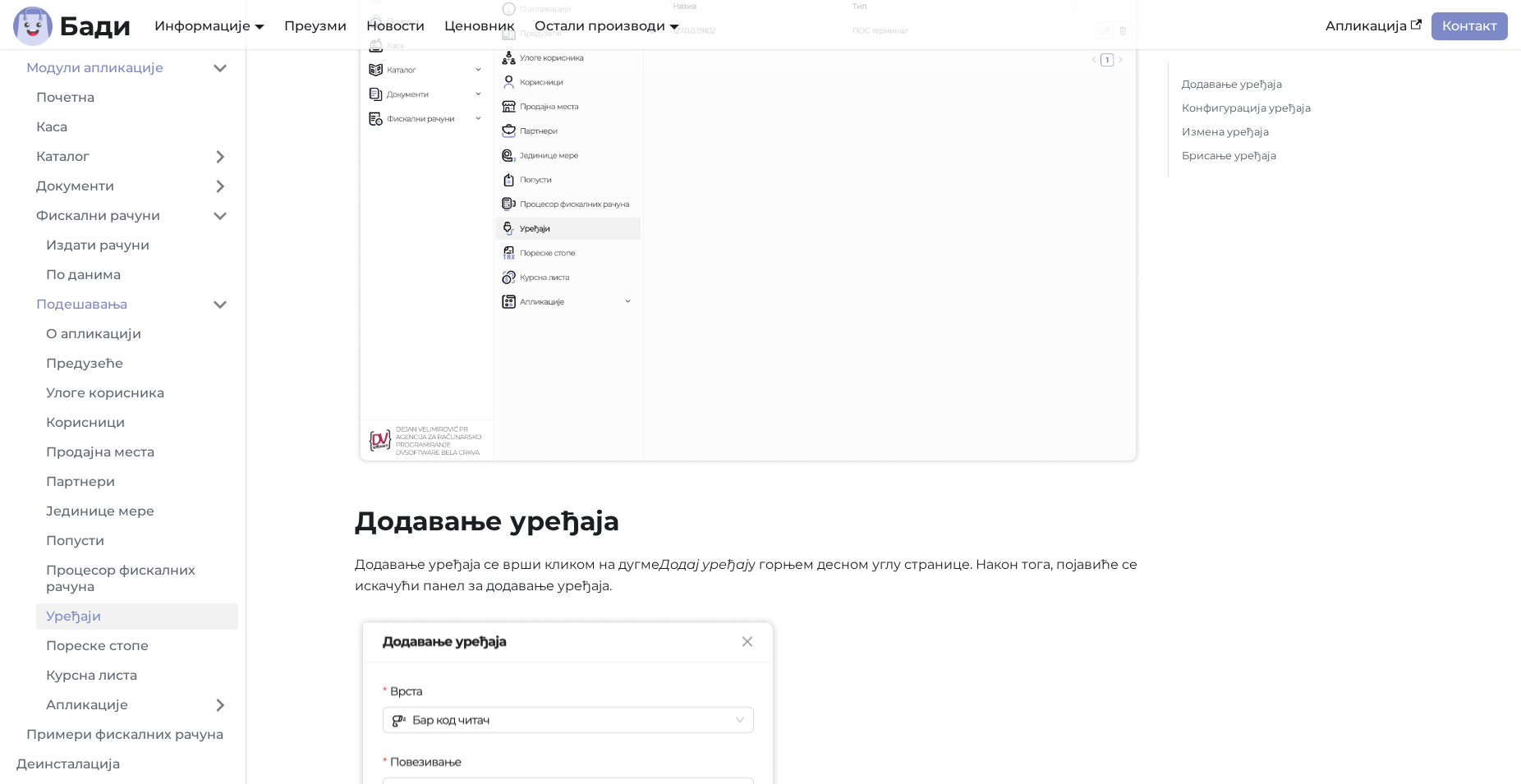
scroll to position [586, 0]
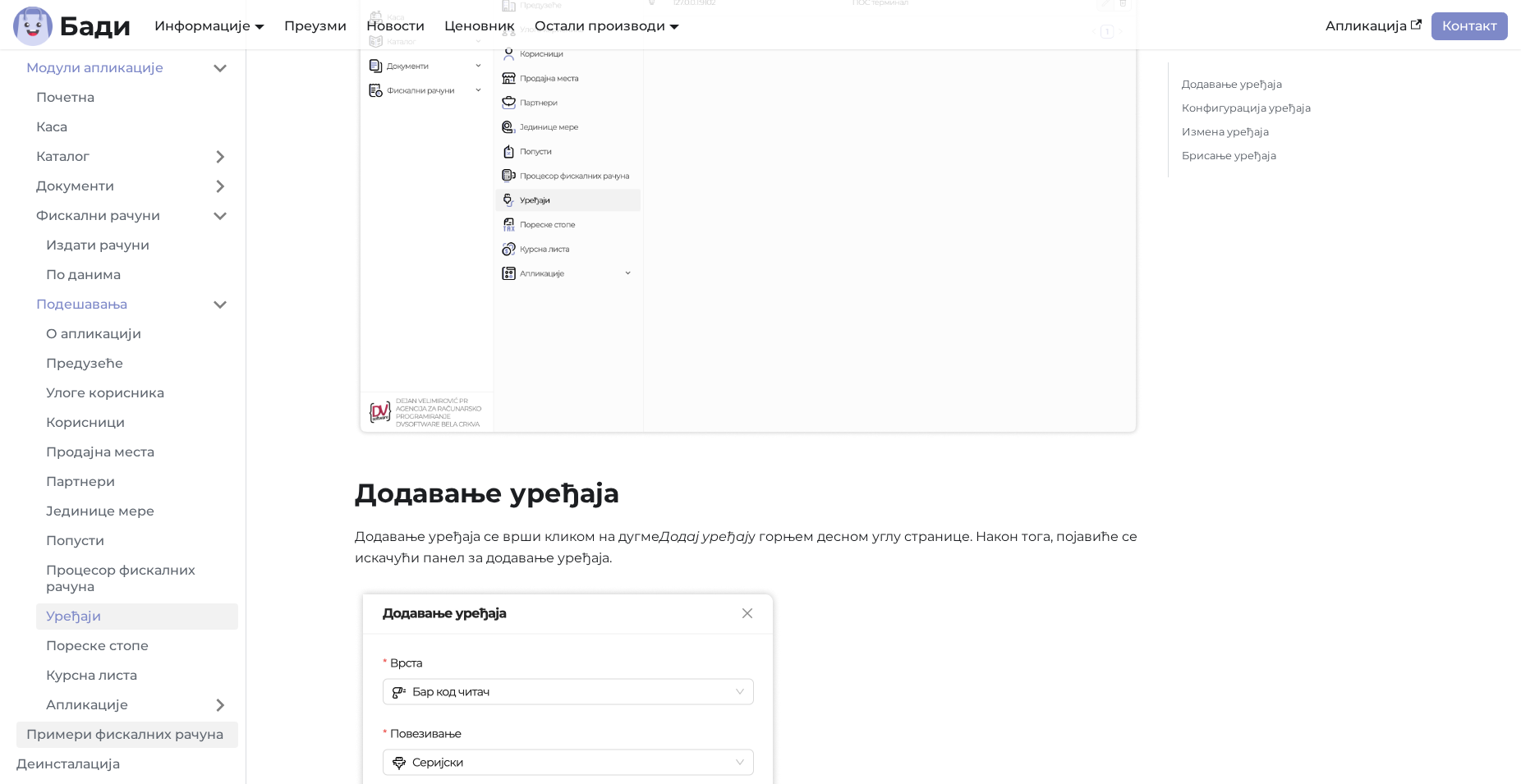
click at [115, 740] on link "Примери фискалних рачуна" at bounding box center [127, 735] width 222 height 26
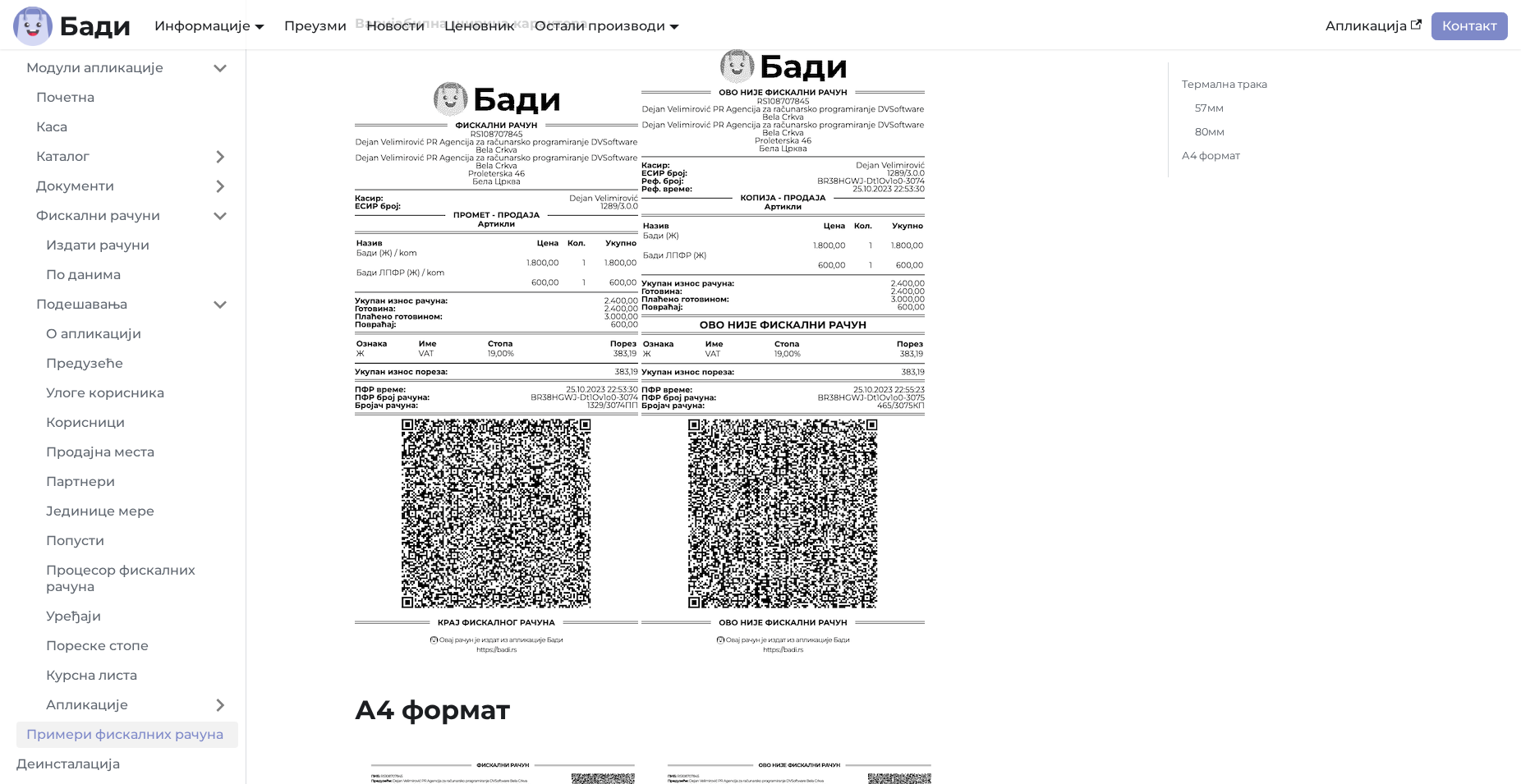
scroll to position [2793, 0]
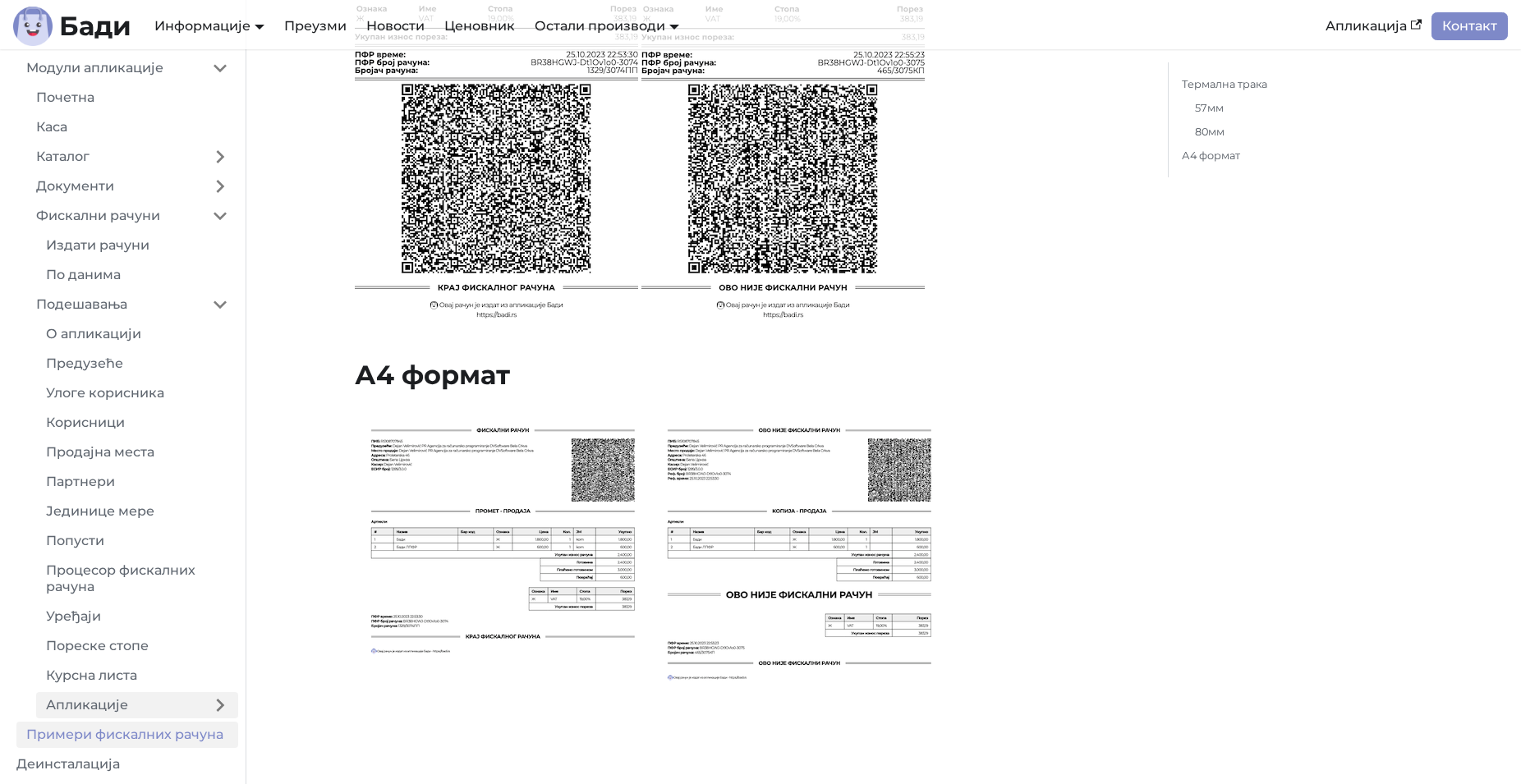
click at [135, 710] on link "Апликације" at bounding box center [118, 704] width 166 height 26
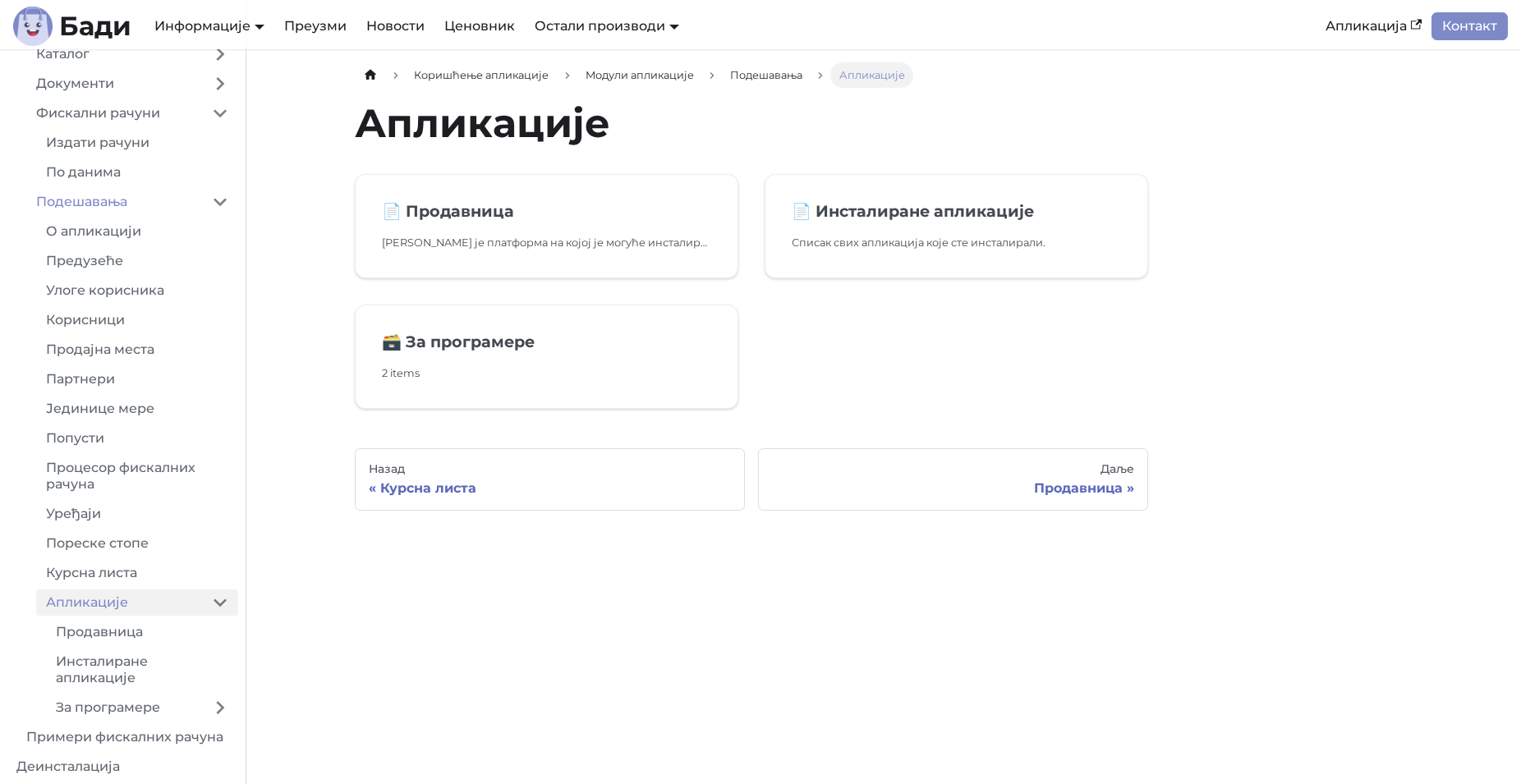
scroll to position [312, 0]
click at [133, 638] on link "Продавница" at bounding box center [142, 630] width 192 height 26
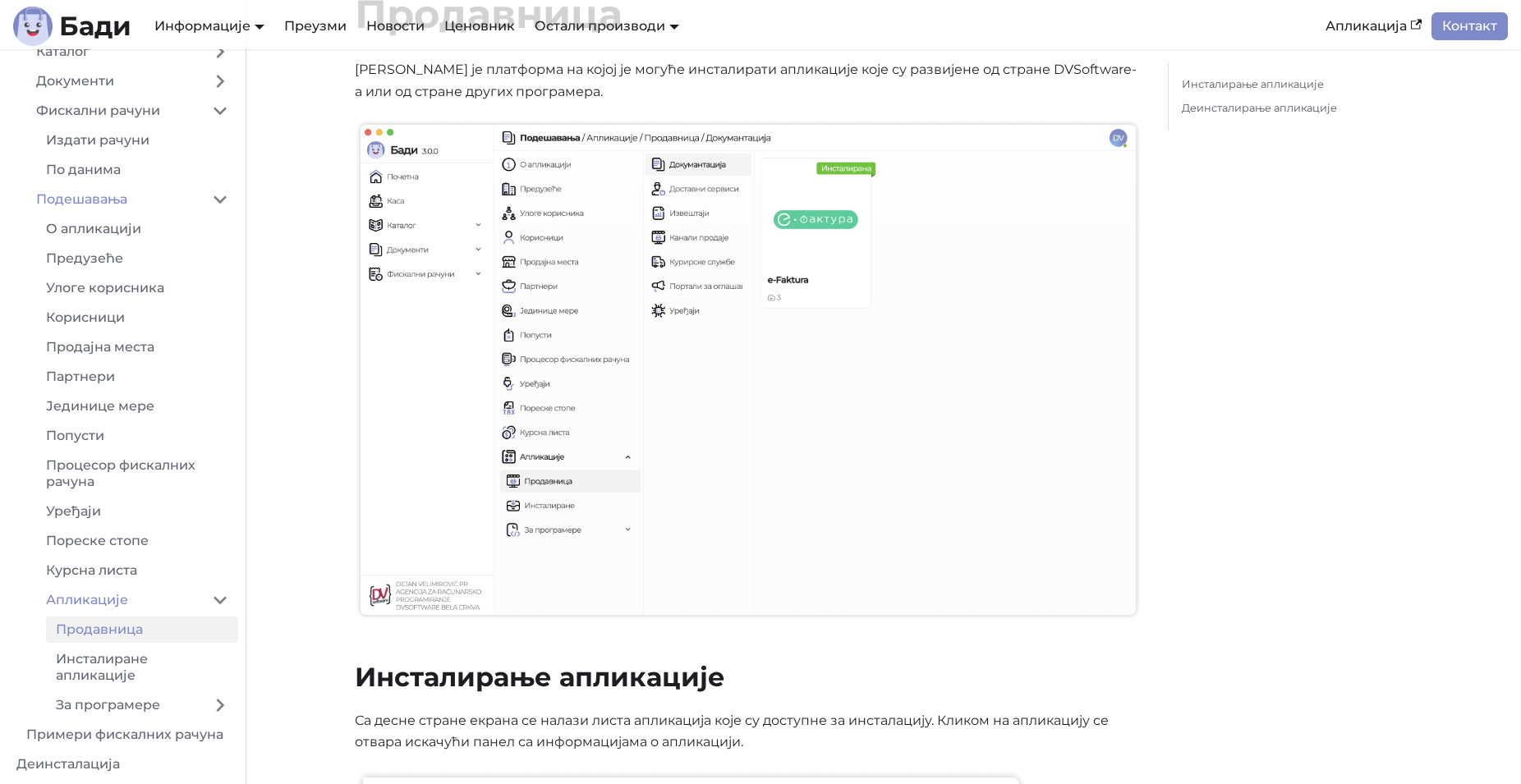
scroll to position [251, 0]
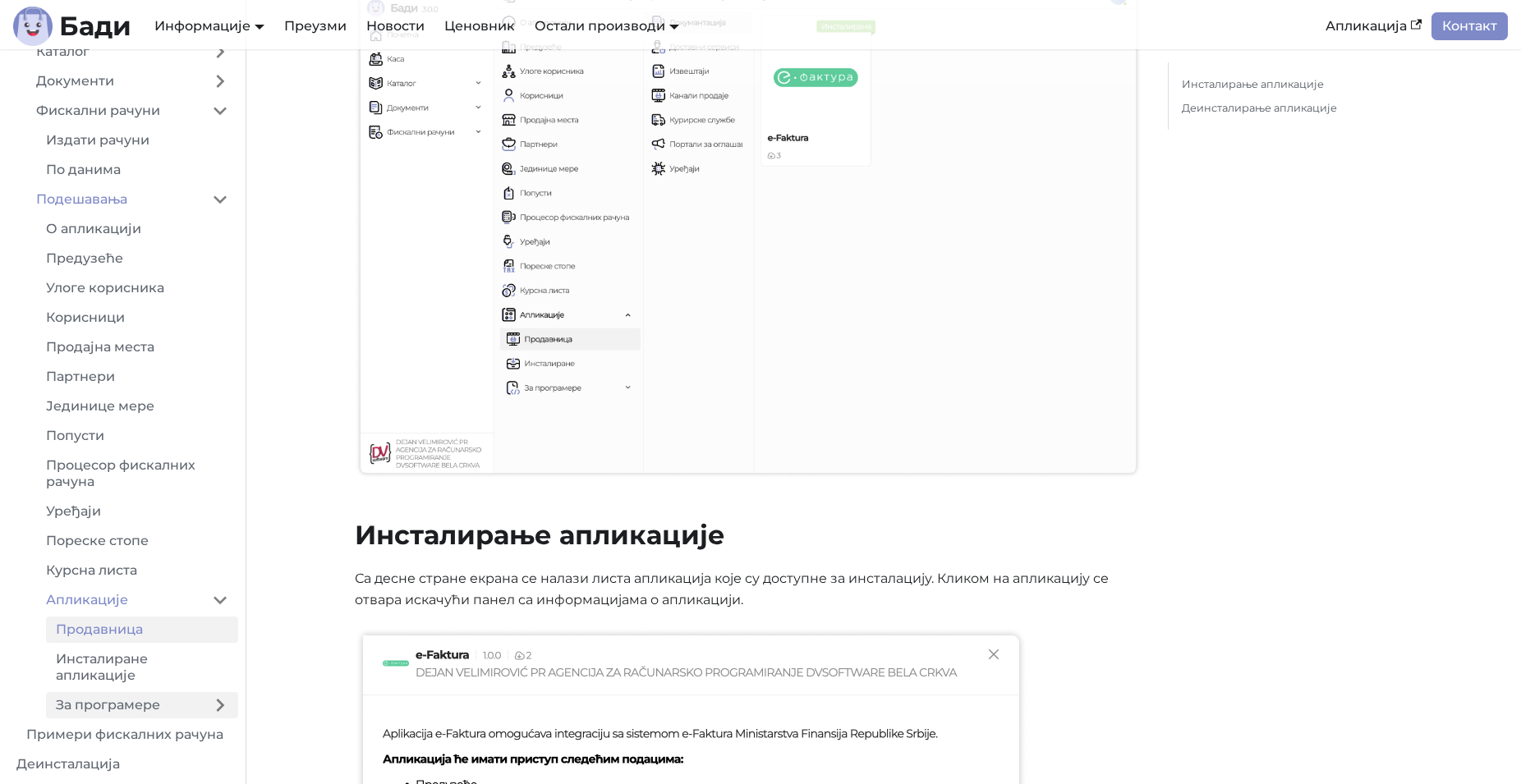
click at [125, 703] on link "За програмере" at bounding box center [123, 704] width 156 height 26
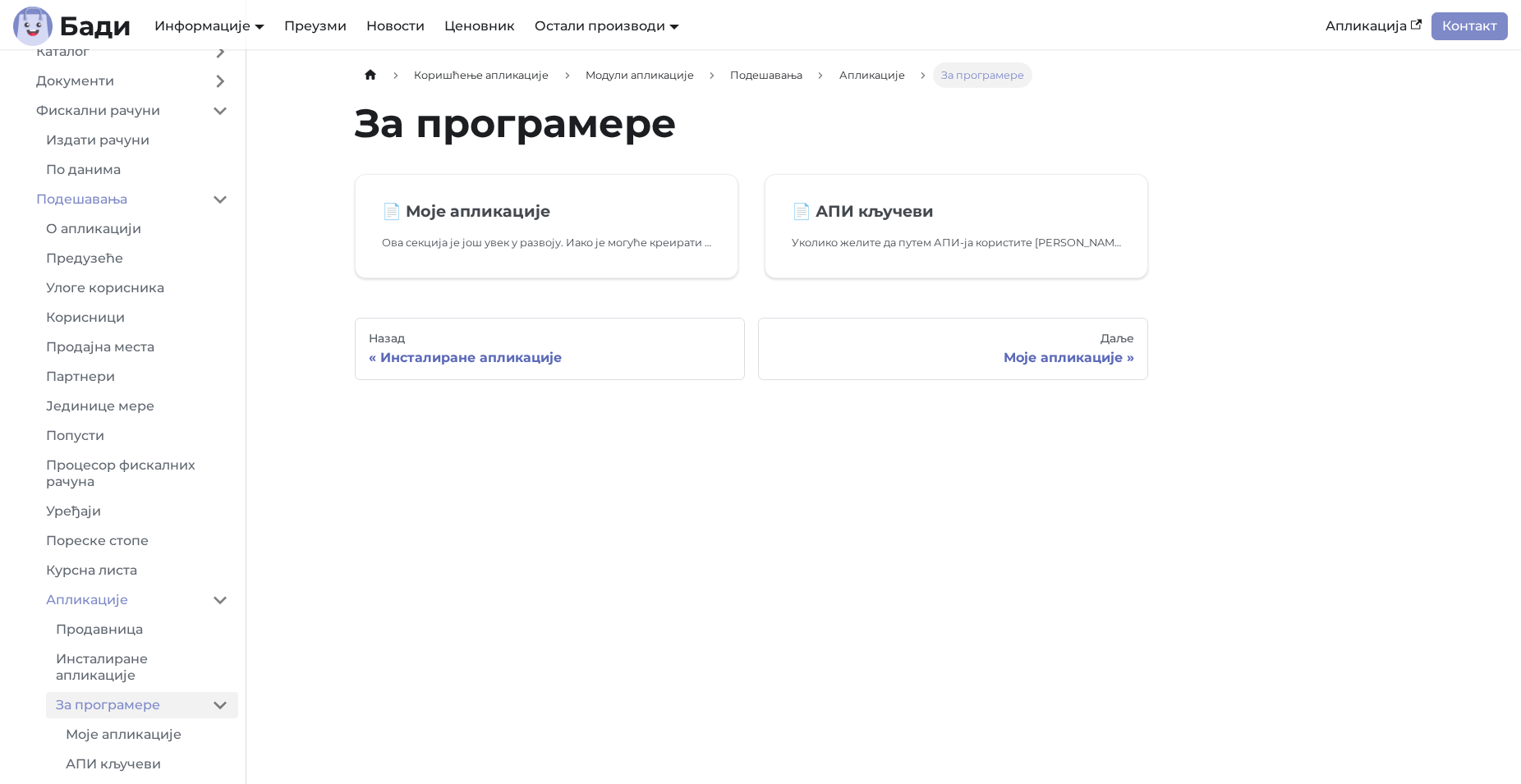
scroll to position [372, 0]
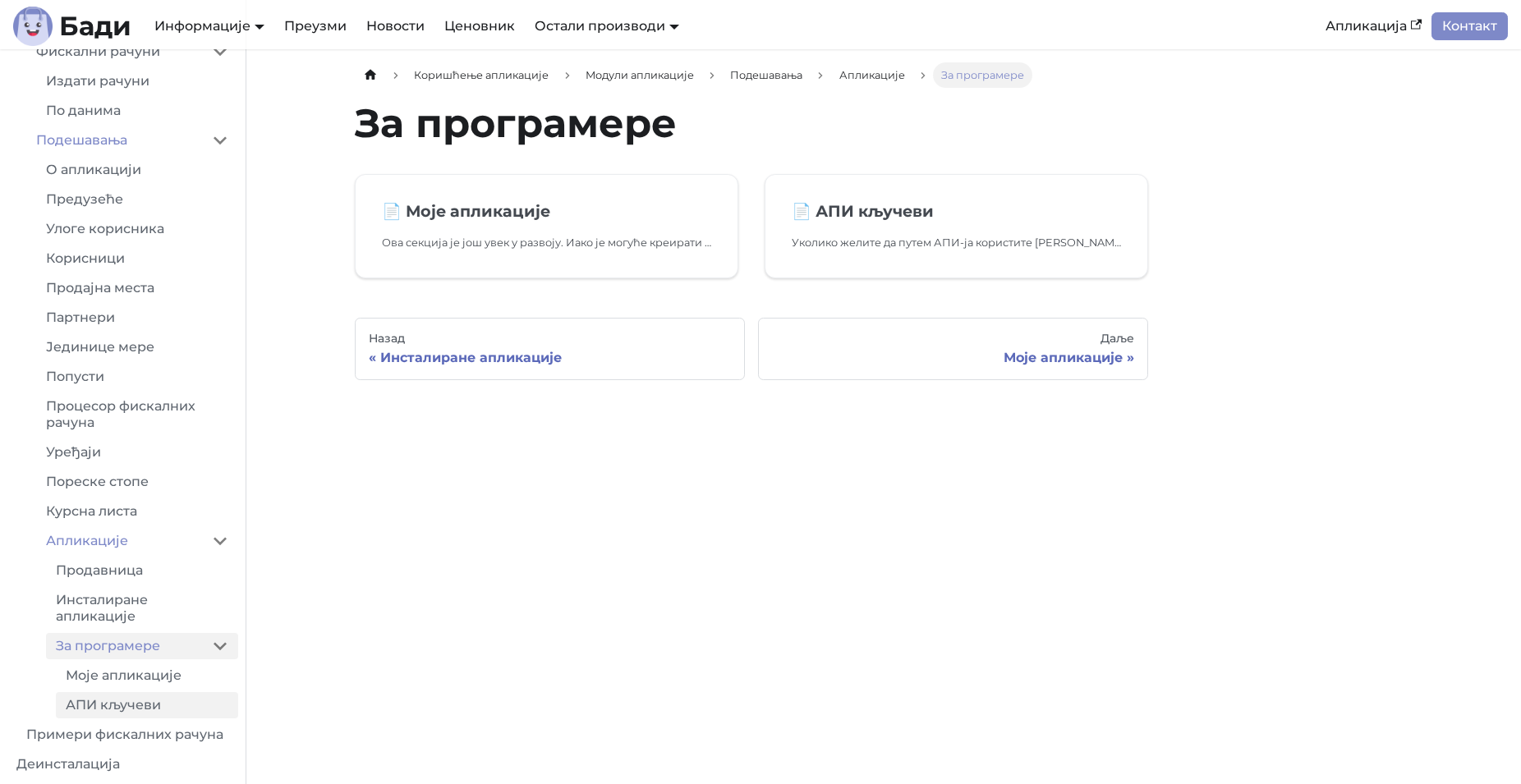
click at [135, 704] on link "АПИ кључеви" at bounding box center [148, 704] width 182 height 26
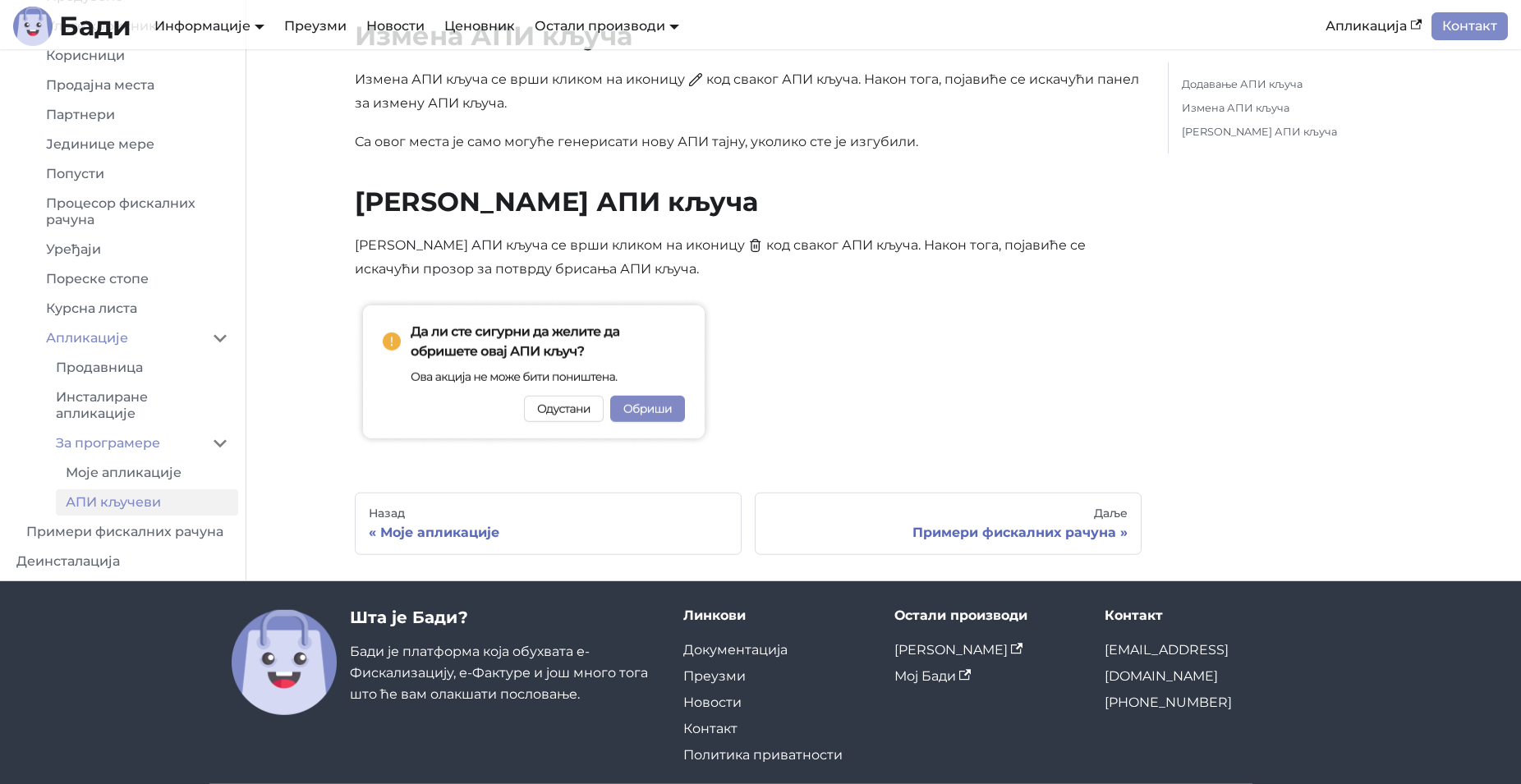
scroll to position [1509, 0]
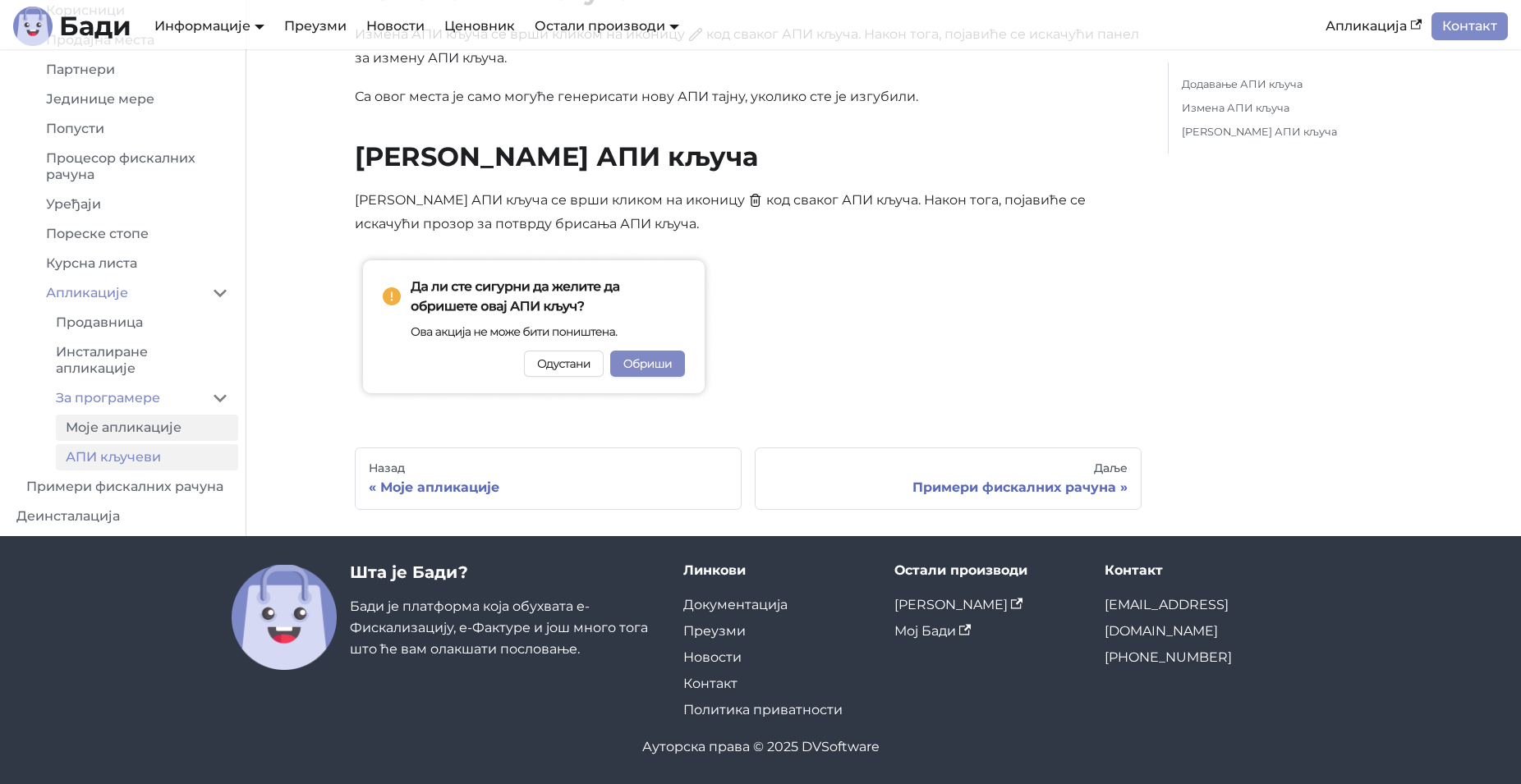
click at [123, 430] on link "Моје апликације" at bounding box center [148, 427] width 182 height 26
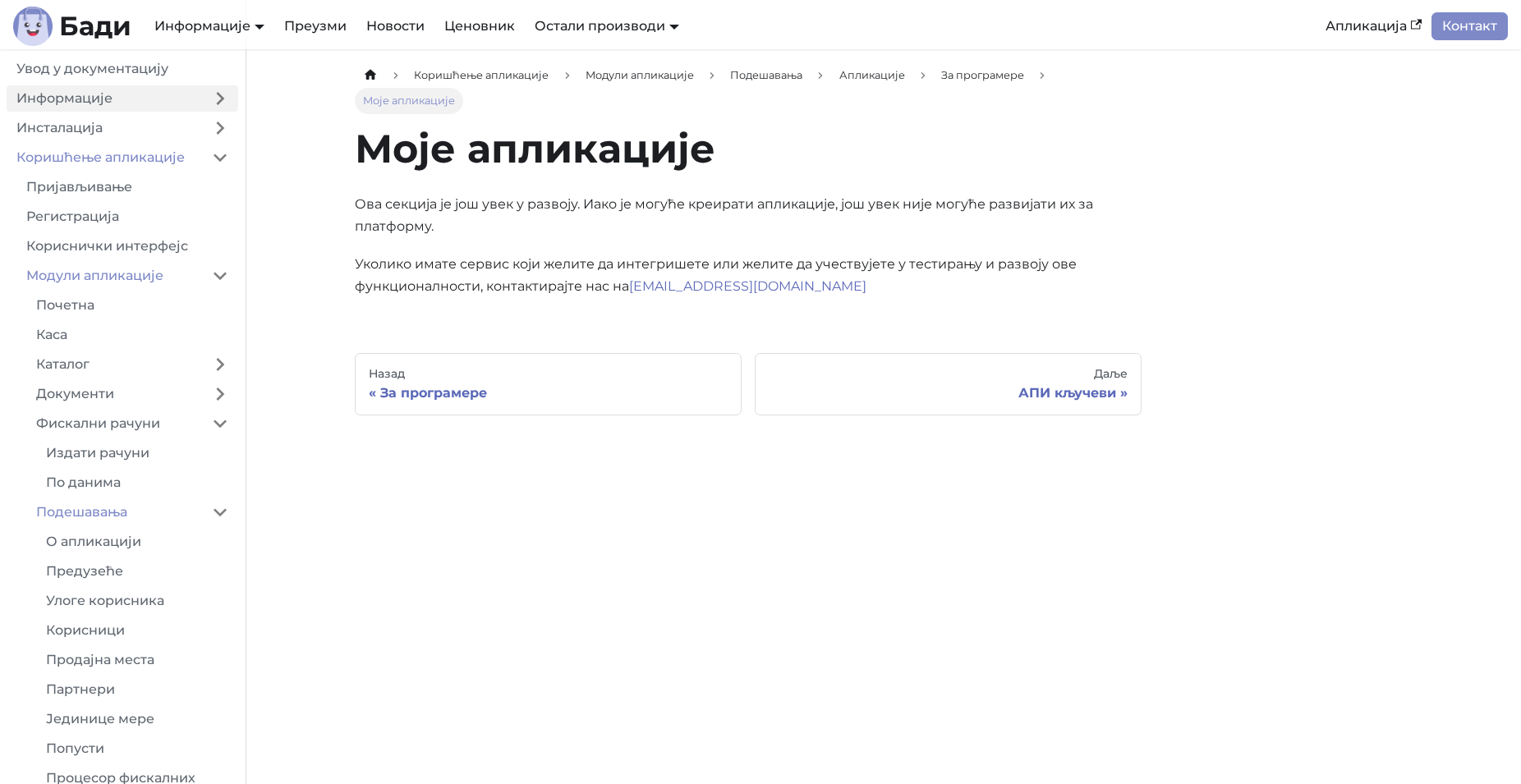
click at [98, 106] on link "Информације" at bounding box center [104, 98] width 195 height 26
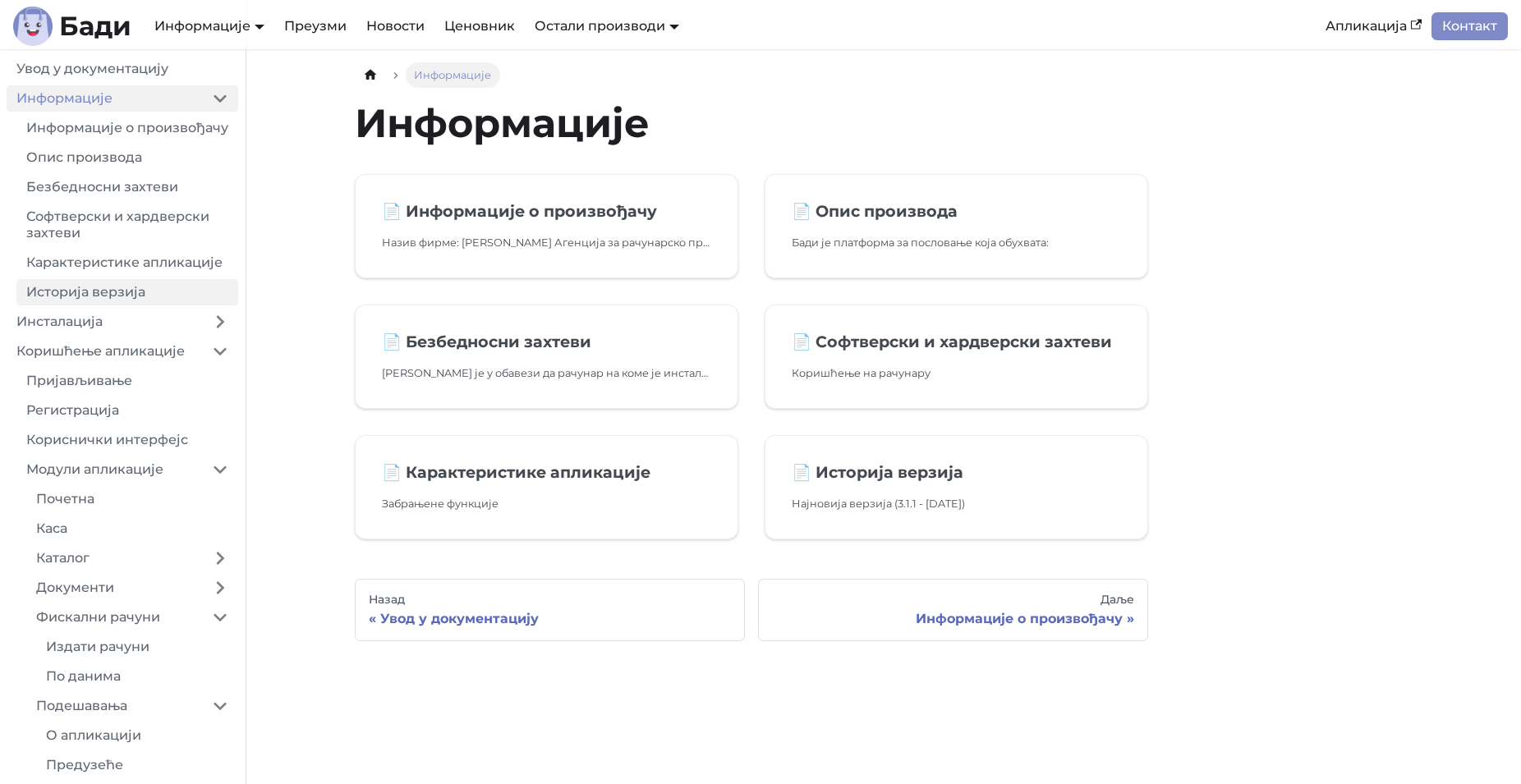
click at [109, 294] on link "Историја верзија" at bounding box center [127, 292] width 222 height 26
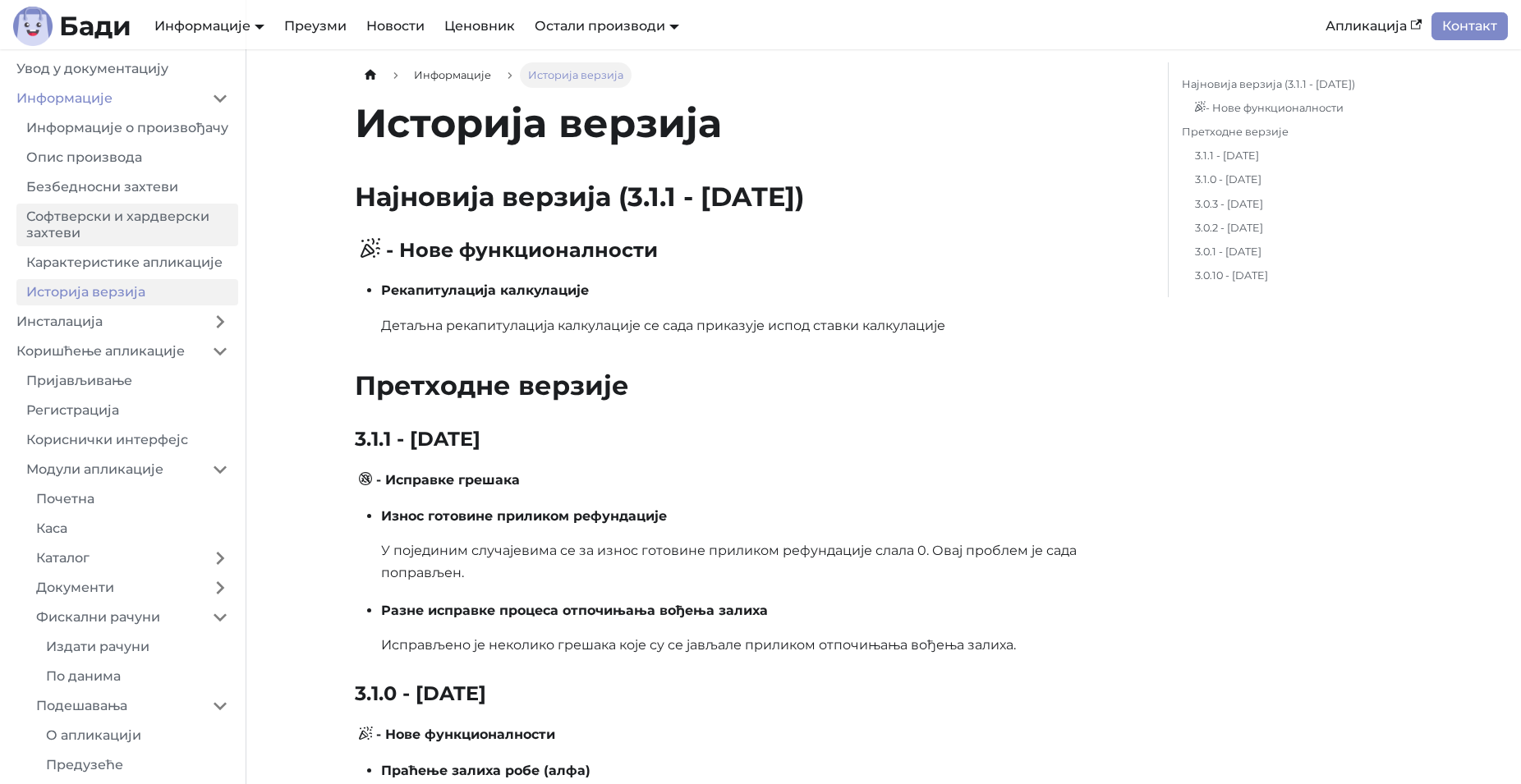
click at [99, 227] on link "Софтверски и хардверски захтеви" at bounding box center [127, 225] width 222 height 43
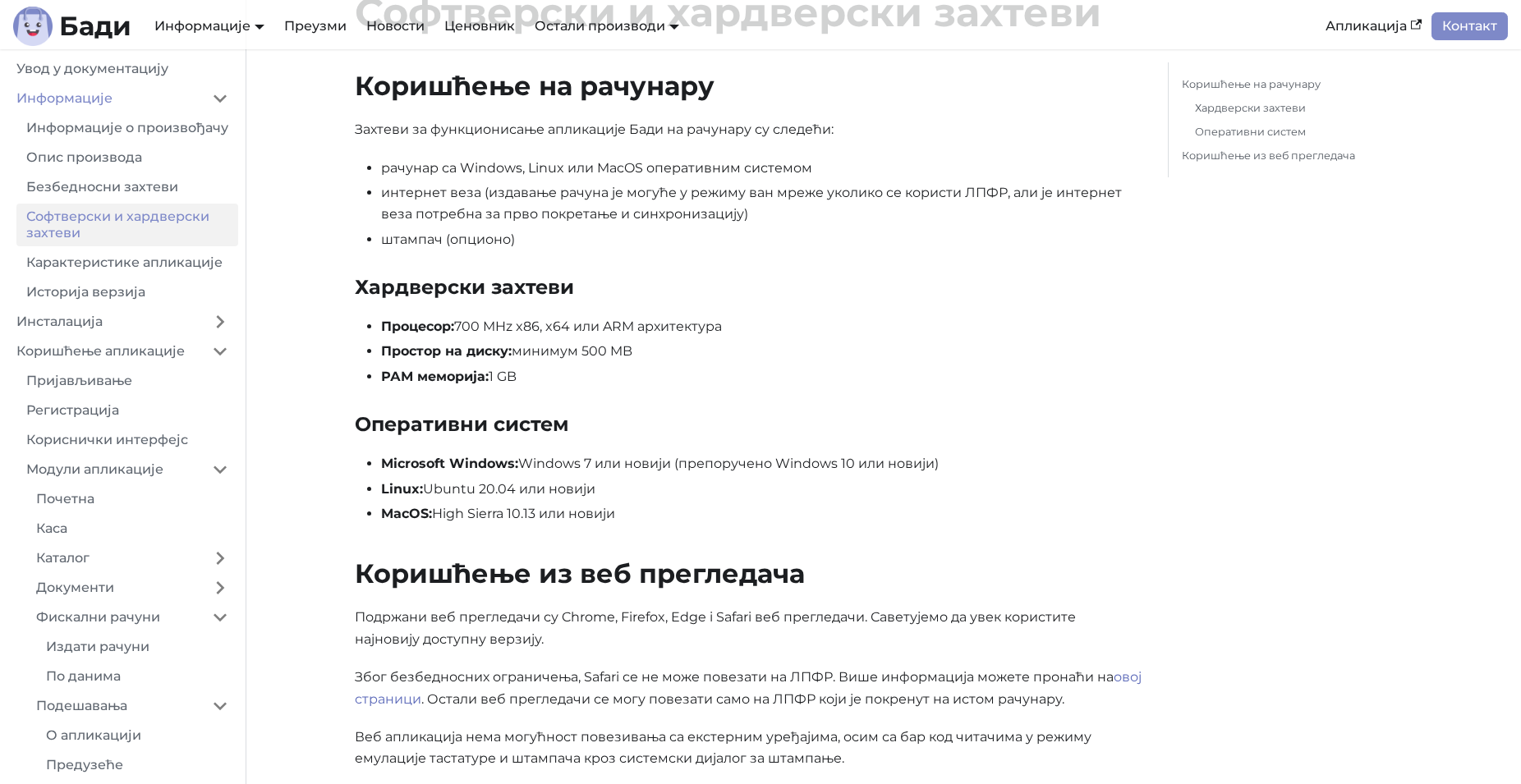
scroll to position [83, 0]
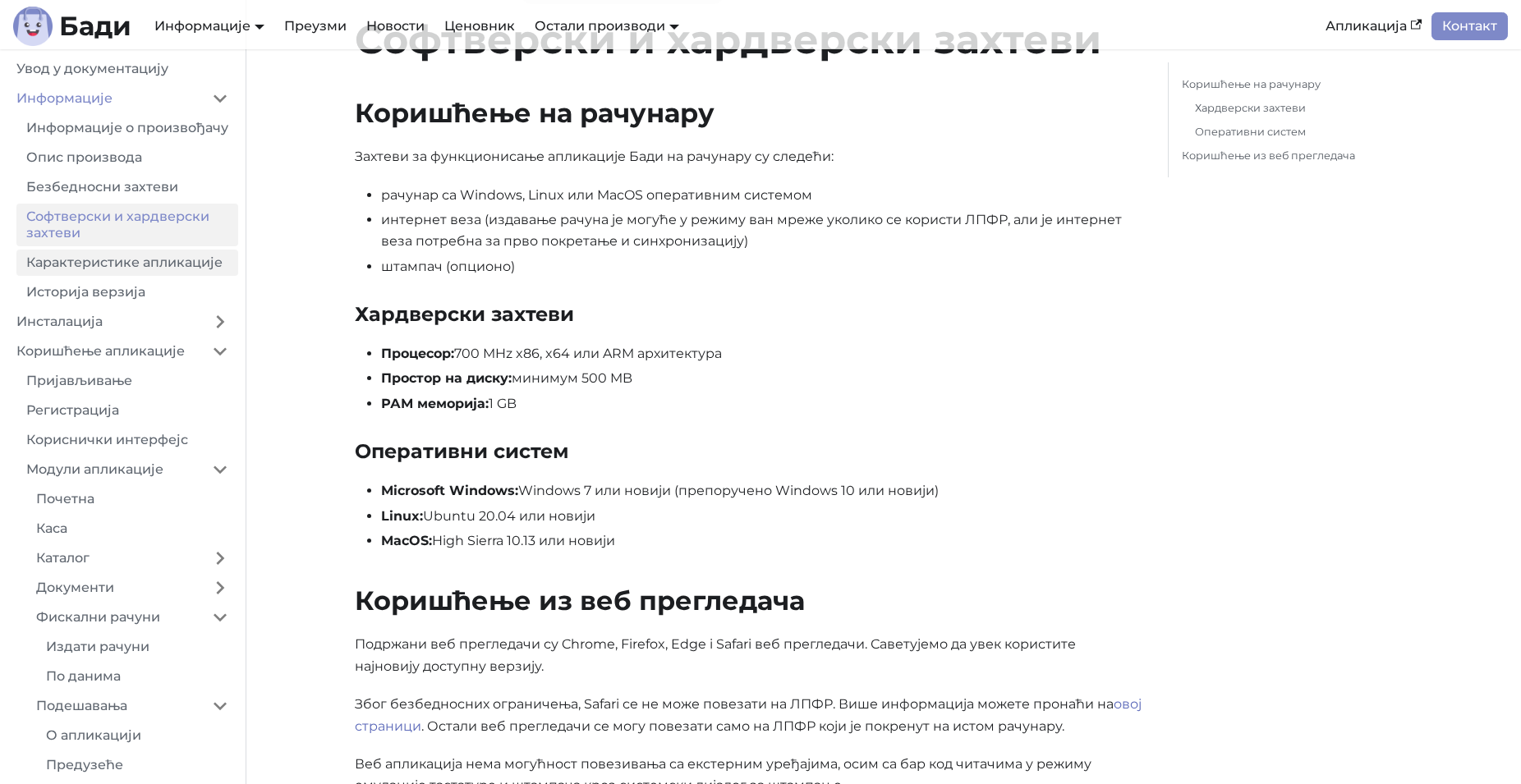
click at [132, 266] on link "Карактеристике апликације" at bounding box center [127, 262] width 222 height 26
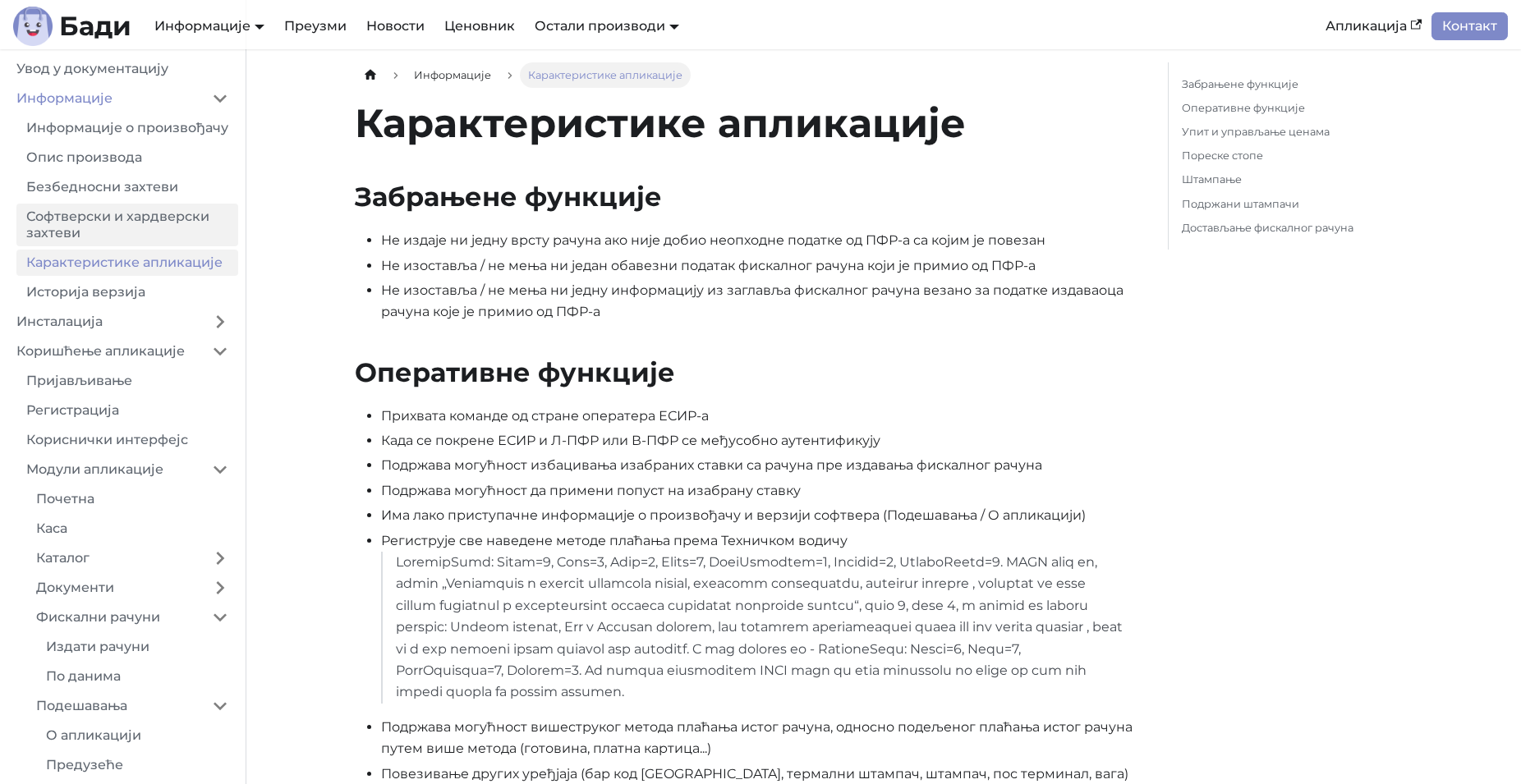
click at [118, 225] on link "Софтверски и хардверски захтеви" at bounding box center [127, 225] width 222 height 43
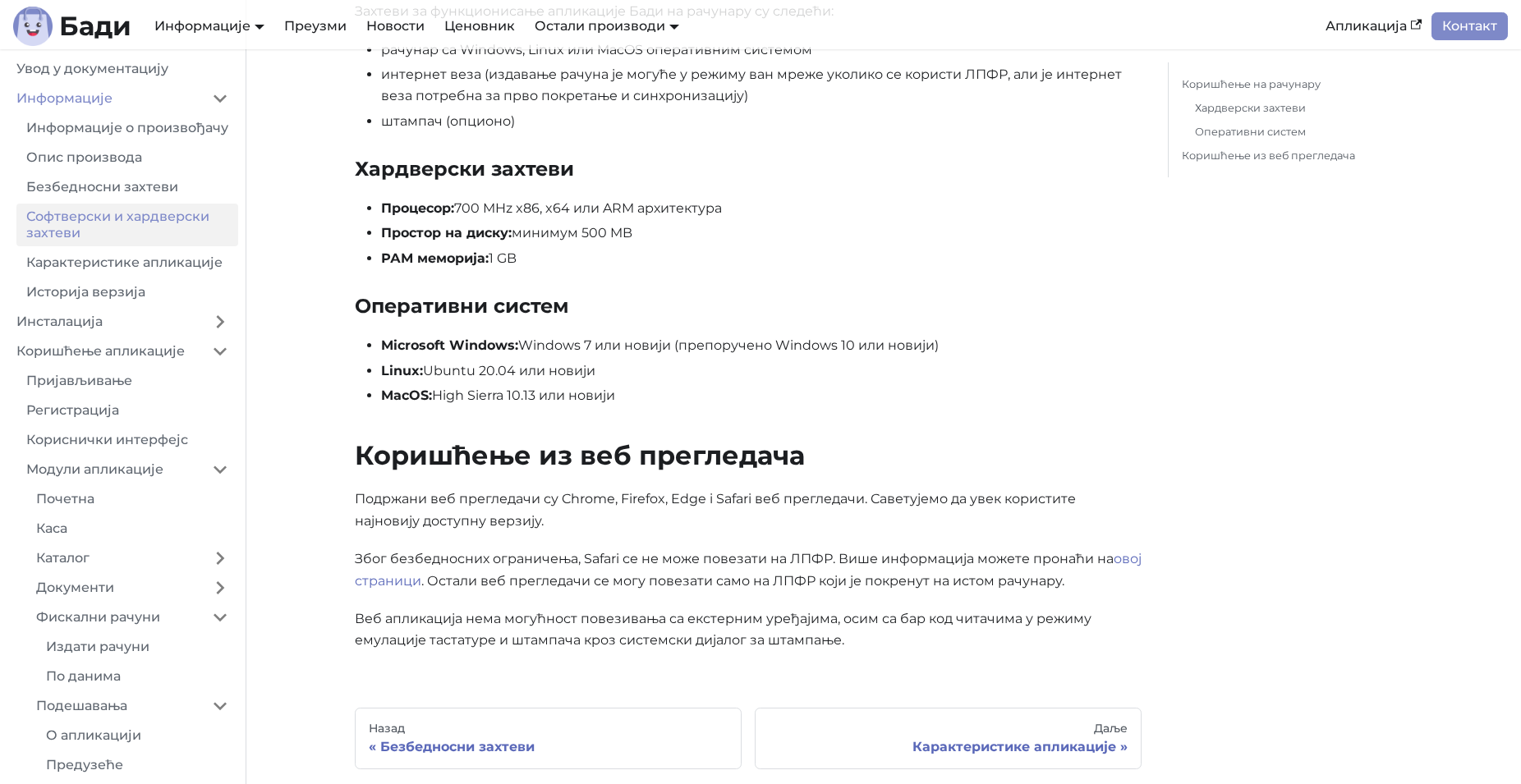
scroll to position [251, 0]
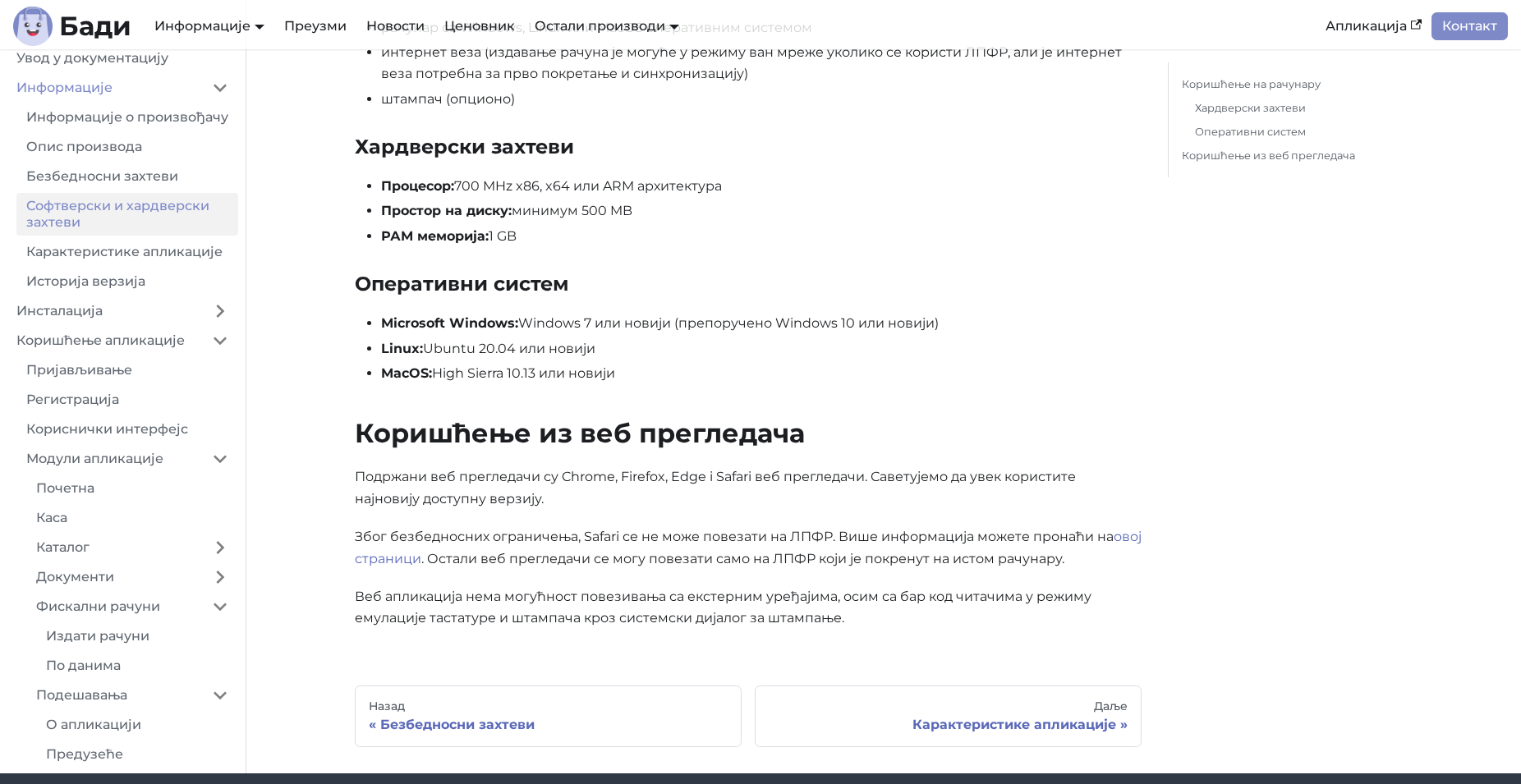
click at [807, 542] on p "Због безбедносних ограничења, Safari се не може повезати на ЛПФР. Више информац…" at bounding box center [748, 548] width 787 height 44
click at [826, 565] on p "Због безбедносних ограничења, Safari се не може повезати на ЛПФР. Више информац…" at bounding box center [748, 548] width 787 height 44
click at [155, 265] on link "Карактеристике апликације" at bounding box center [127, 251] width 222 height 26
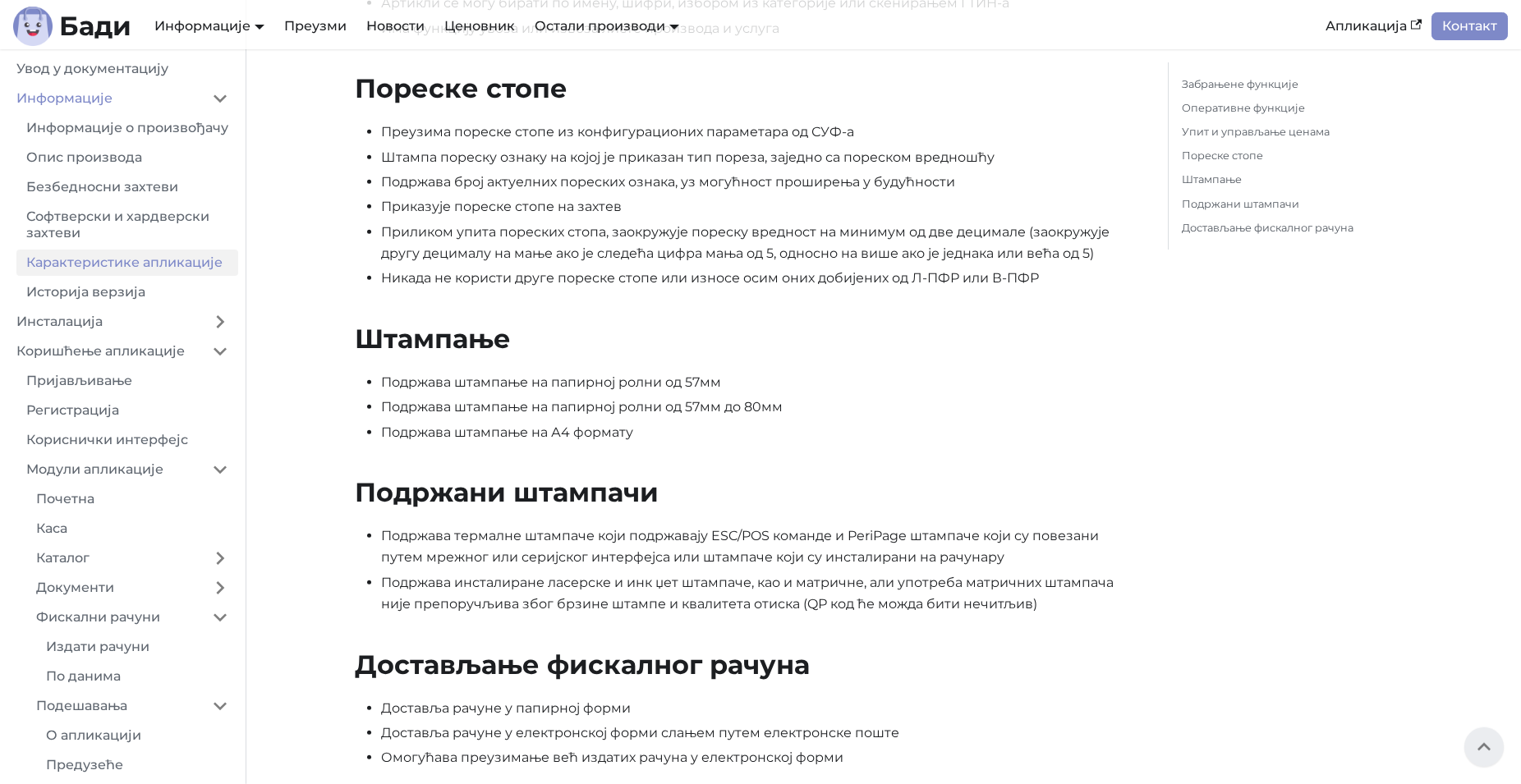
scroll to position [1257, 0]
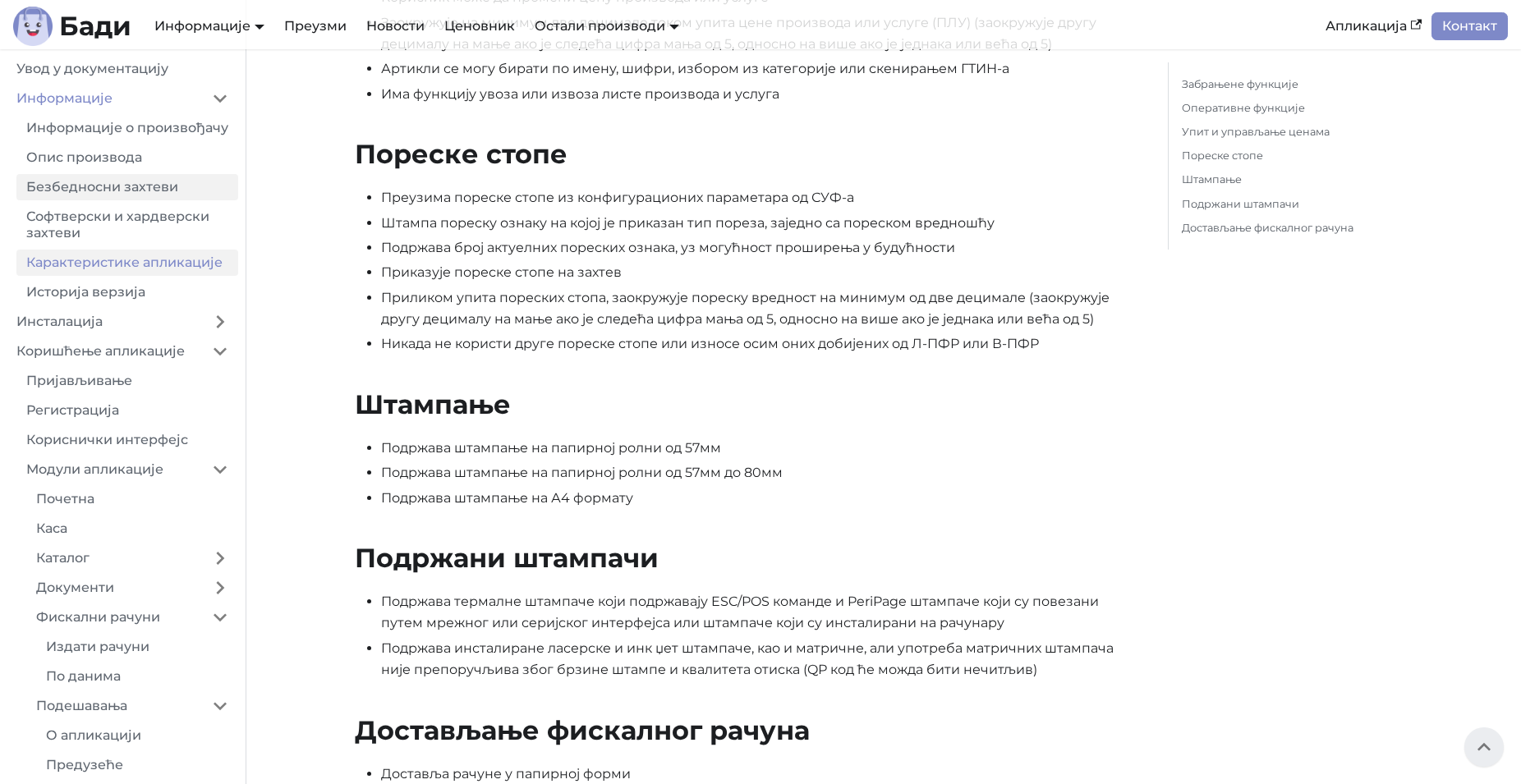
click at [92, 189] on link "Безбедносни захтеви" at bounding box center [127, 186] width 222 height 26
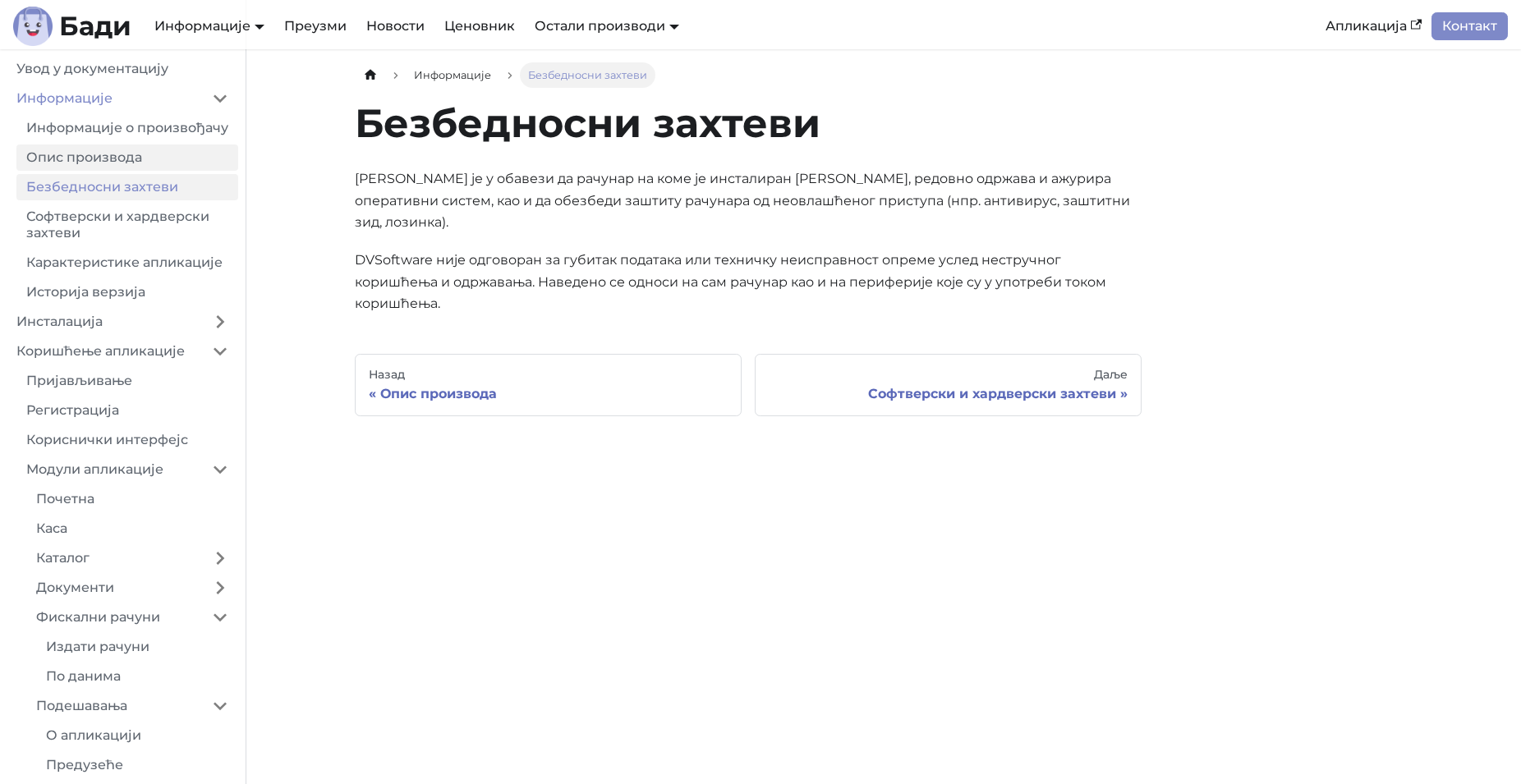
click at [103, 169] on link "Опис производа" at bounding box center [127, 157] width 222 height 26
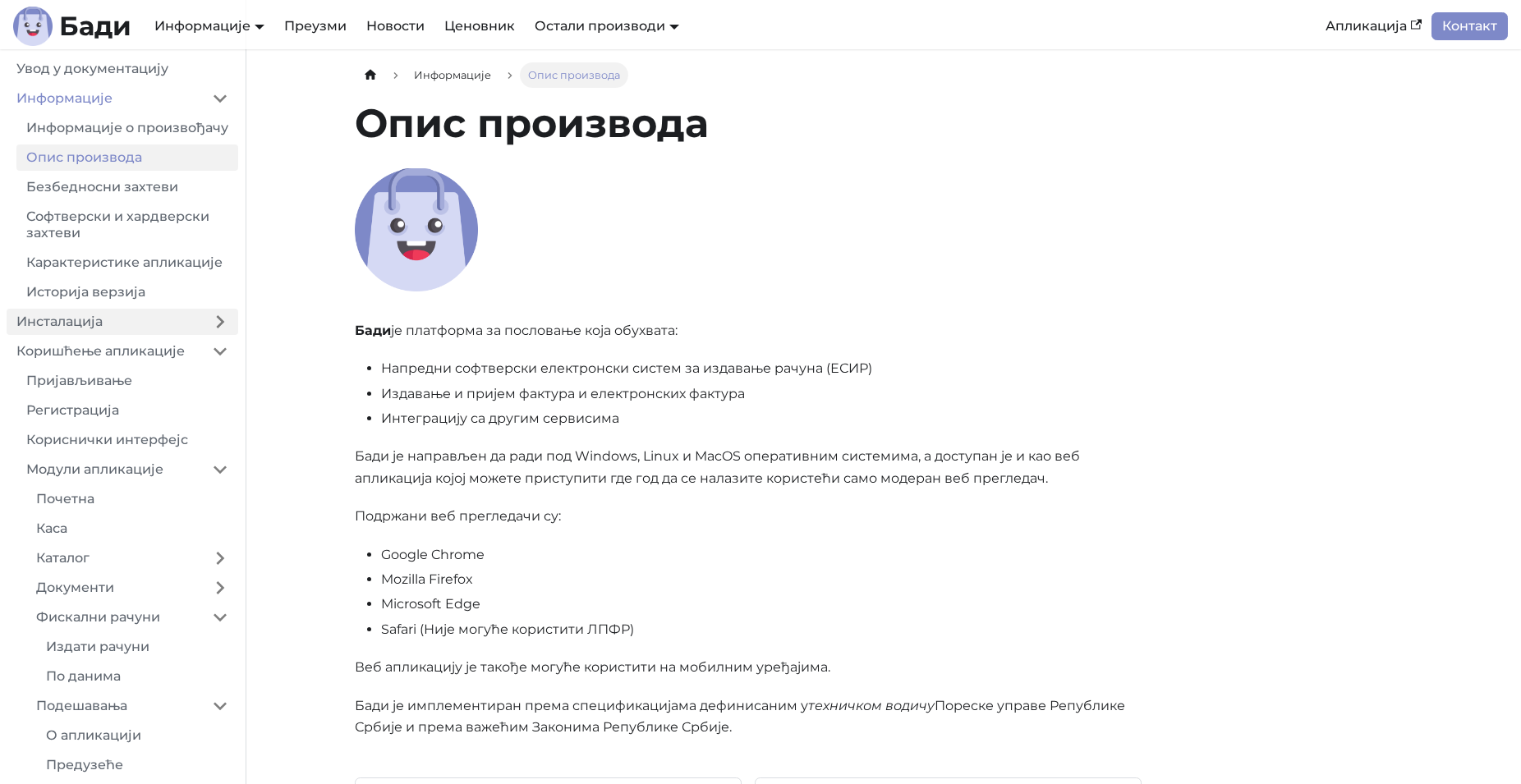
click at [109, 329] on link "Инсталација" at bounding box center [104, 321] width 195 height 26
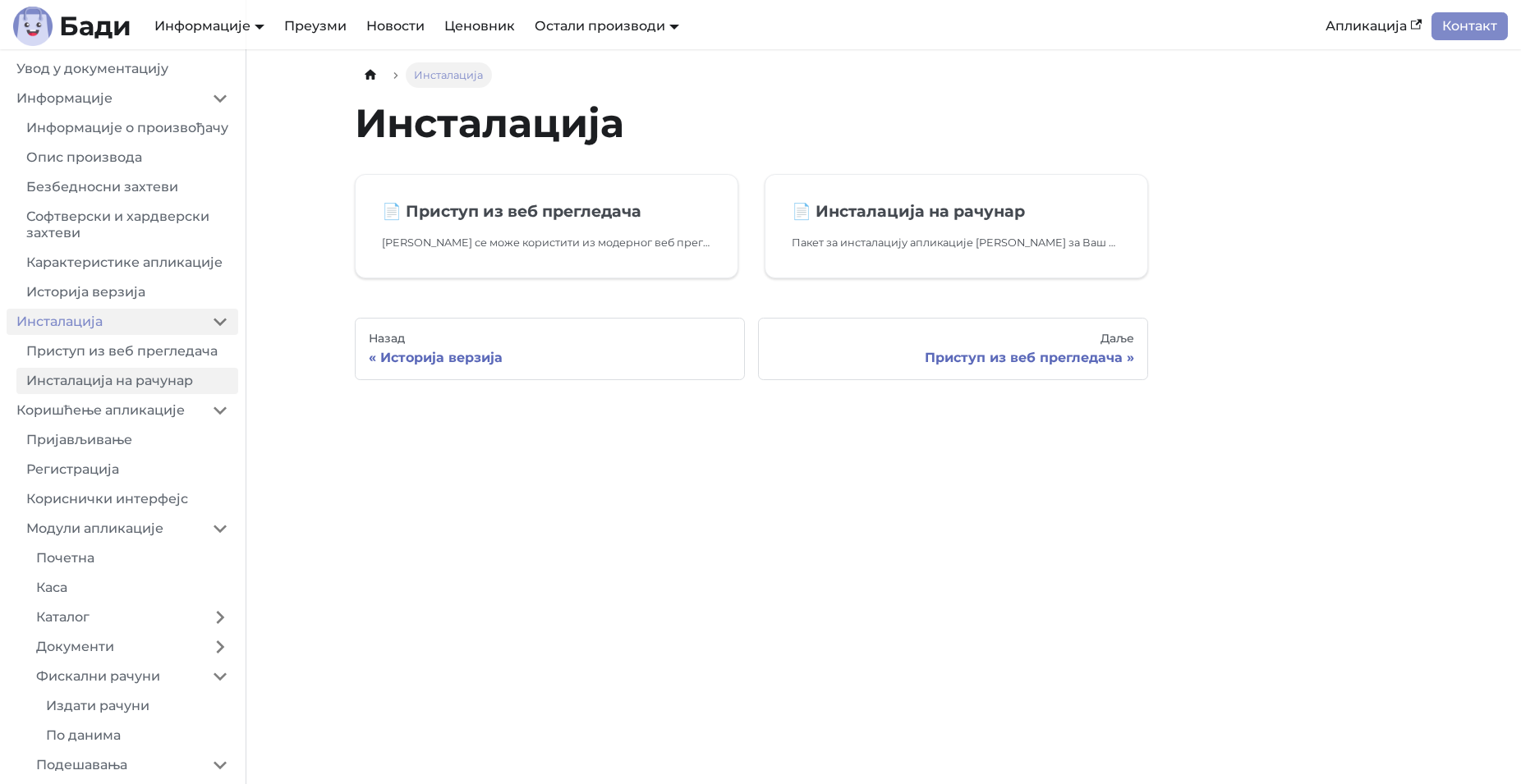
click at [146, 380] on link "Инсталација на рачунар" at bounding box center [127, 380] width 222 height 26
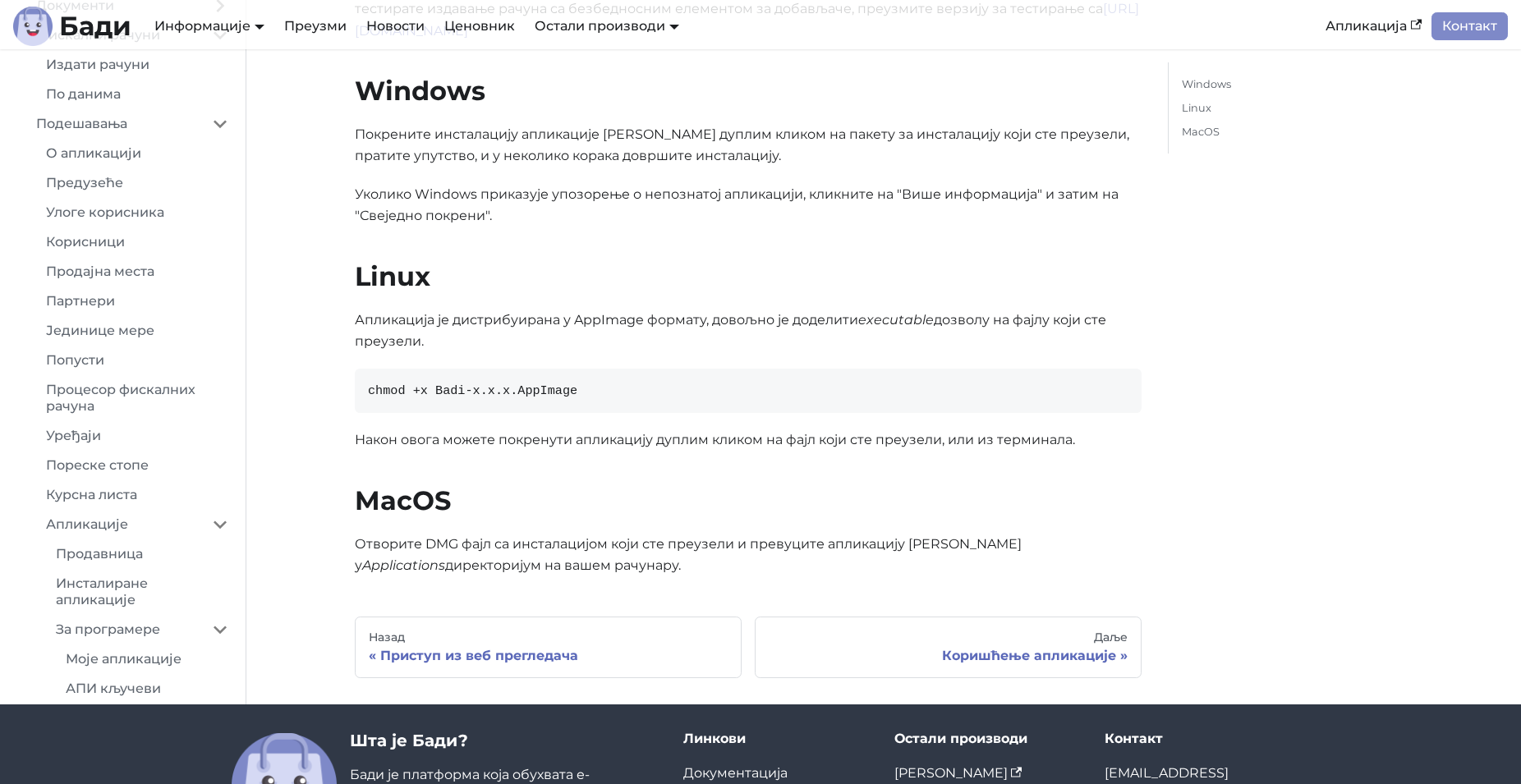
scroll to position [532, 0]
